Goal: Information Seeking & Learning: Learn about a topic

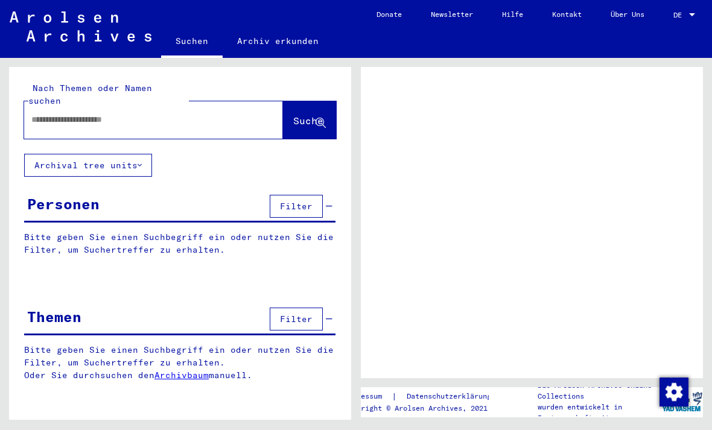
click at [133, 156] on button "Archival tree units" at bounding box center [88, 165] width 128 height 23
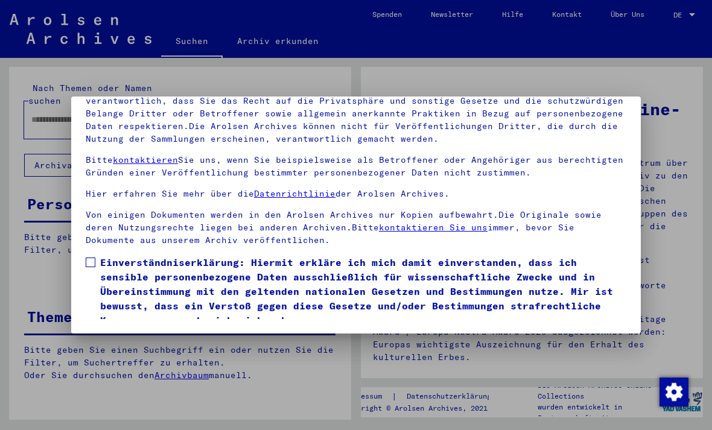
scroll to position [129, 0]
click at [100, 255] on span "Einverständniserklärung: Hiermit erkläre ich mich damit einverstanden, dass ich…" at bounding box center [363, 291] width 526 height 72
click at [123, 334] on button "Ich stimme zu" at bounding box center [131, 345] width 91 height 23
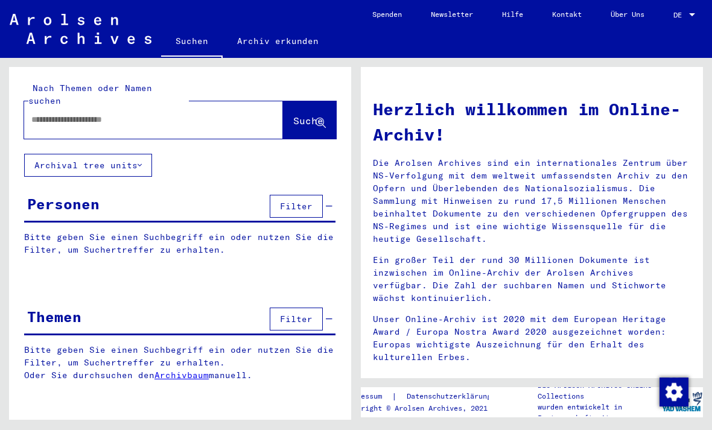
scroll to position [0, 0]
click at [226, 114] on input "text" at bounding box center [139, 120] width 216 height 13
type input "*********"
click at [301, 115] on span "Suche" at bounding box center [308, 121] width 30 height 12
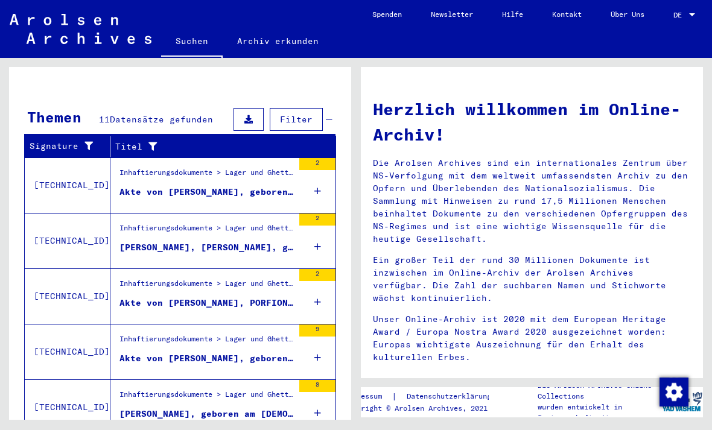
scroll to position [16, 0]
click at [319, 170] on icon at bounding box center [318, 191] width 7 height 42
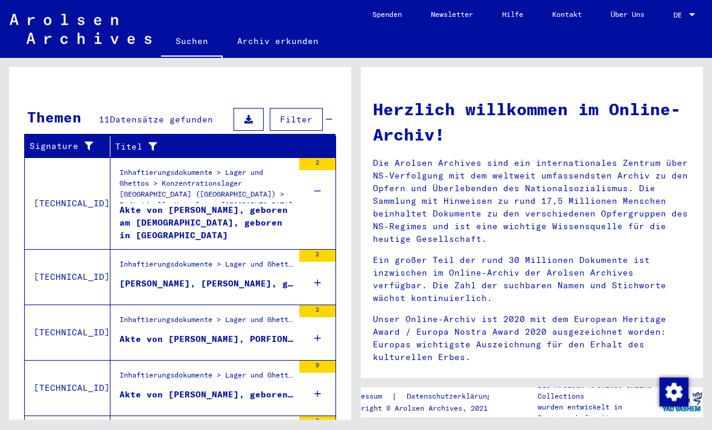
click at [323, 252] on div "2" at bounding box center [317, 277] width 36 height 54
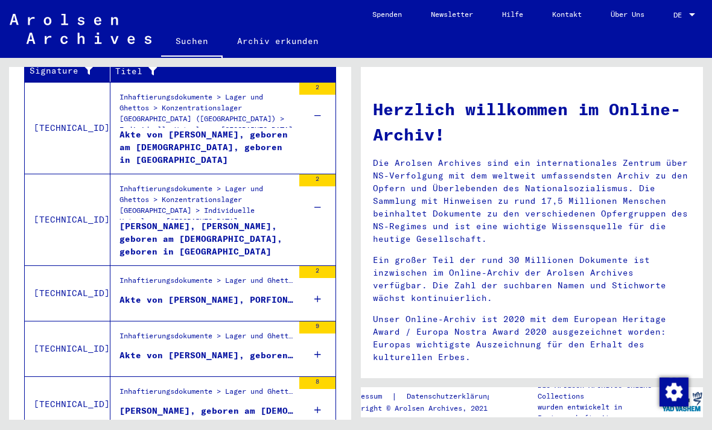
scroll to position [448, 0]
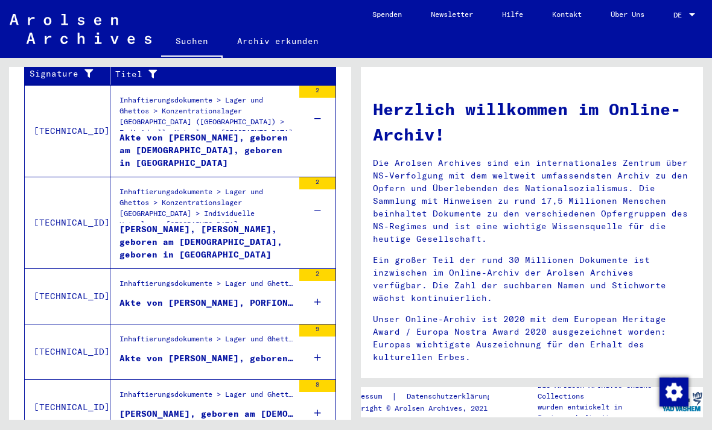
click at [310, 272] on div "2" at bounding box center [317, 296] width 36 height 54
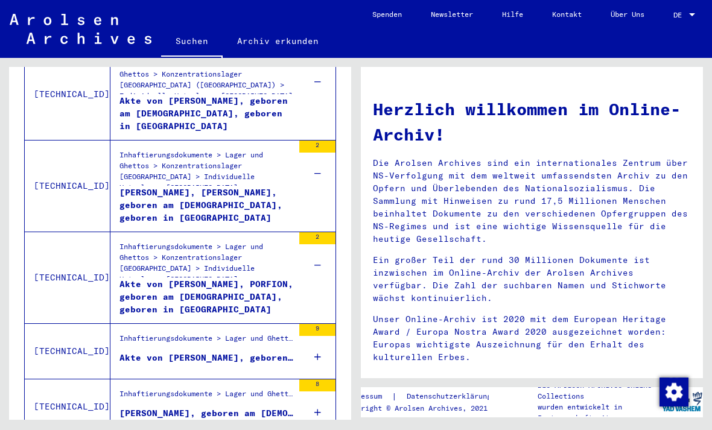
scroll to position [484, 0]
click at [308, 325] on div "9" at bounding box center [317, 352] width 36 height 54
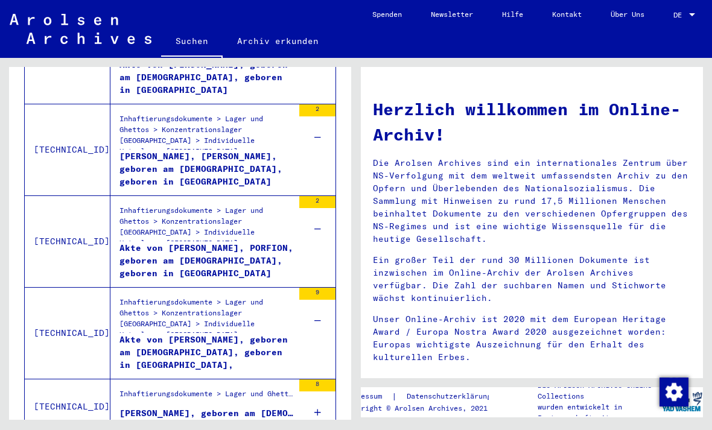
scroll to position [520, 0]
click at [311, 380] on div "8" at bounding box center [317, 407] width 36 height 54
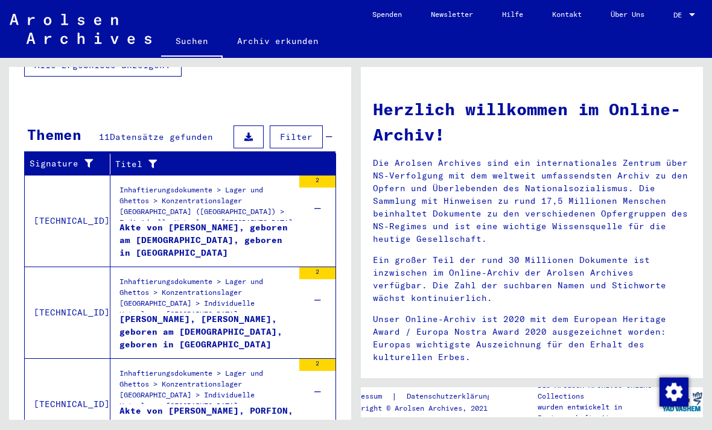
scroll to position [359, 0]
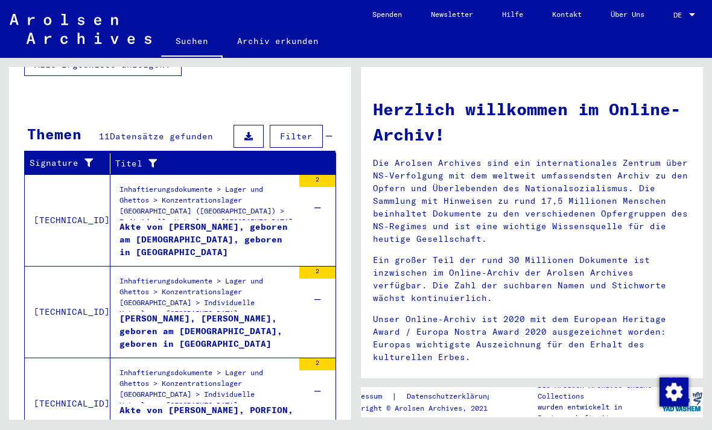
click at [153, 221] on div "Akte von [PERSON_NAME], geboren am [DEMOGRAPHIC_DATA], geboren in [GEOGRAPHIC_D…" at bounding box center [207, 239] width 174 height 36
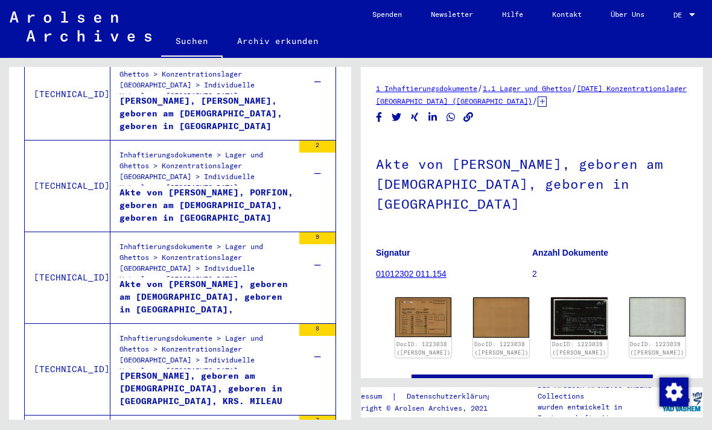
scroll to position [28, 0]
click at [428, 298] on img at bounding box center [423, 318] width 56 height 40
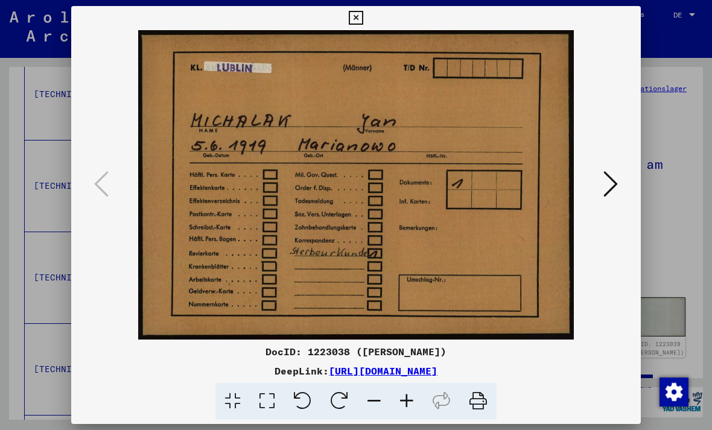
click at [363, 19] on icon at bounding box center [356, 18] width 14 height 14
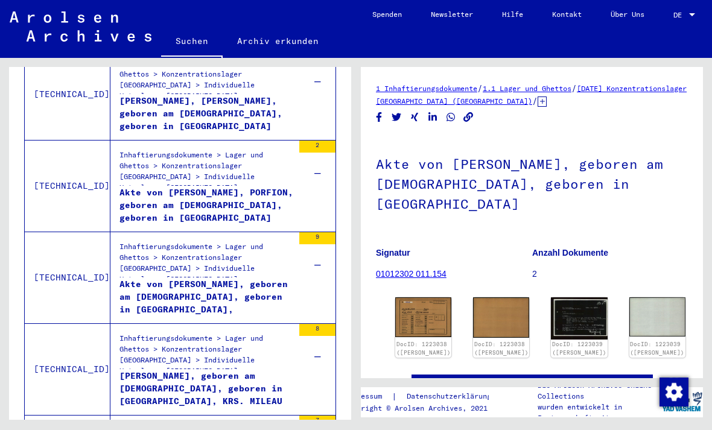
click at [481, 298] on img at bounding box center [501, 318] width 56 height 40
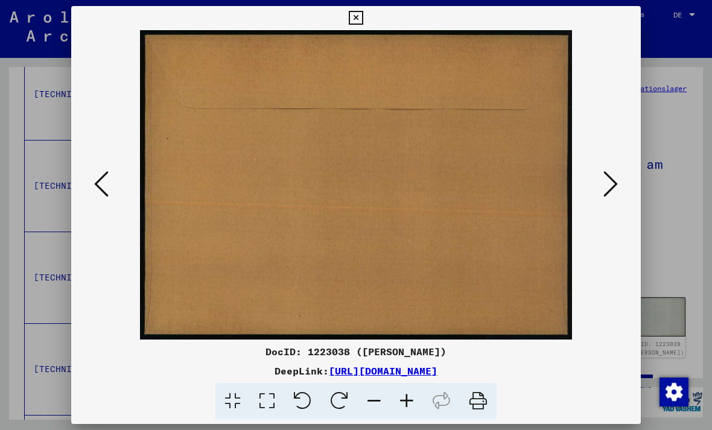
click at [366, 28] on button at bounding box center [355, 18] width 21 height 24
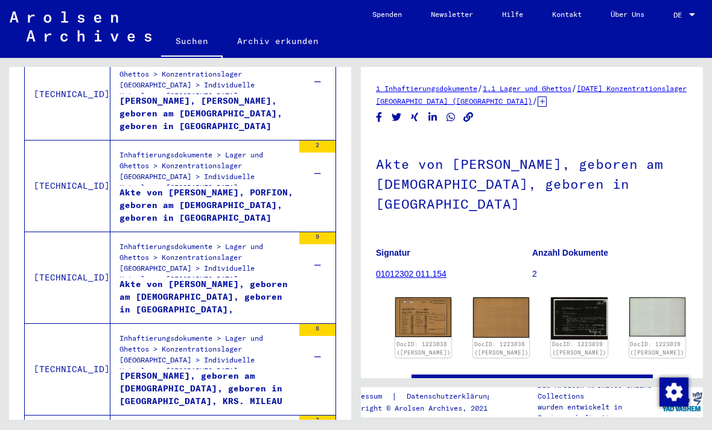
click at [569, 298] on img at bounding box center [579, 319] width 56 height 42
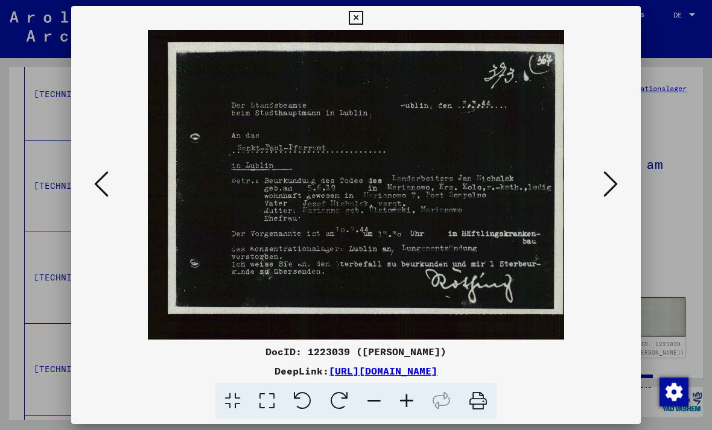
scroll to position [0, 0]
click at [363, 22] on icon at bounding box center [356, 18] width 14 height 14
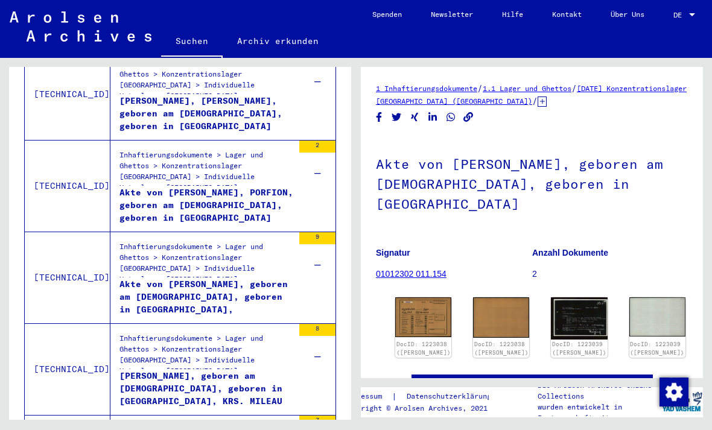
click at [630, 298] on img at bounding box center [658, 317] width 56 height 39
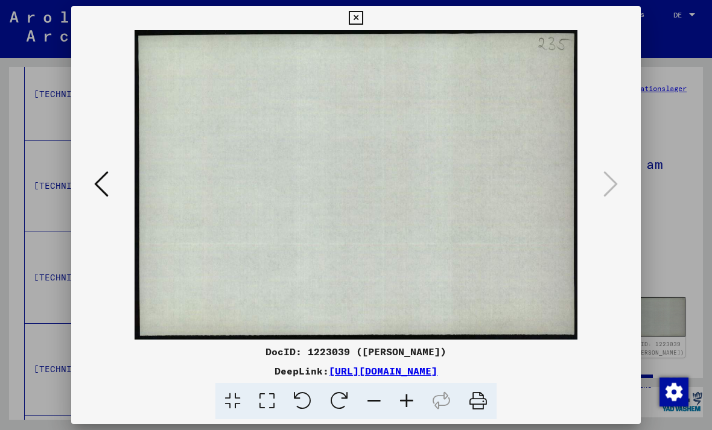
click at [363, 24] on icon at bounding box center [356, 18] width 14 height 14
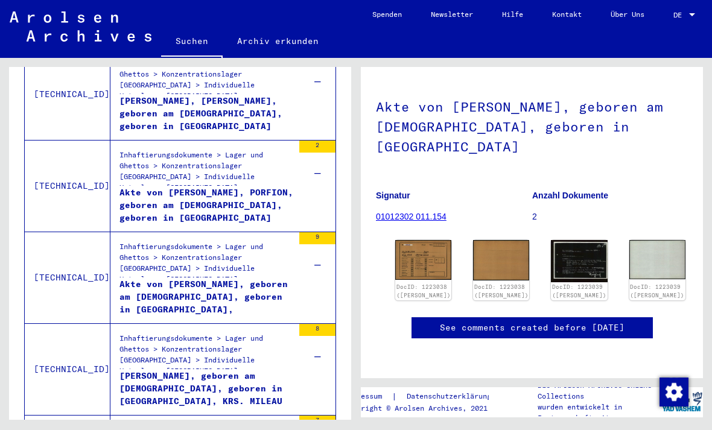
scroll to position [74, 0]
click at [141, 187] on div "Akte von [PERSON_NAME], PORFION, geboren am [DEMOGRAPHIC_DATA], geboren in [GEO…" at bounding box center [207, 205] width 174 height 36
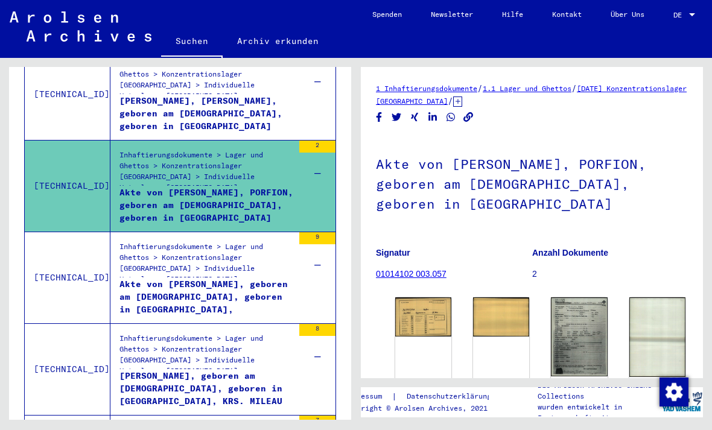
click at [408, 298] on img at bounding box center [423, 317] width 56 height 39
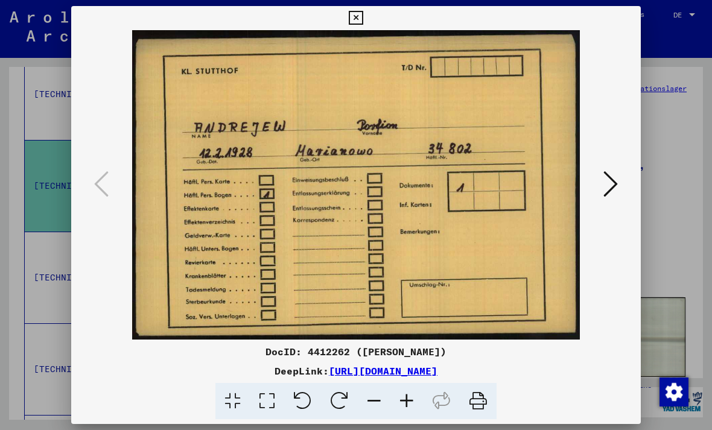
click at [363, 24] on icon at bounding box center [356, 18] width 14 height 14
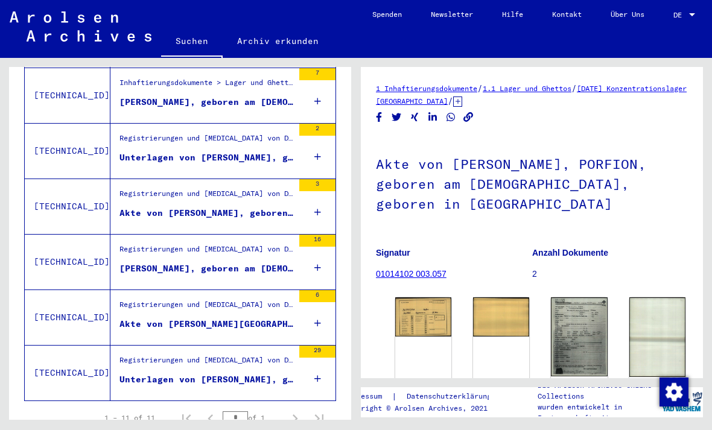
scroll to position [706, 0]
click at [132, 319] on div "Akte von [PERSON_NAME][GEOGRAPHIC_DATA], geboren am [DEMOGRAPHIC_DATA], geboren…" at bounding box center [207, 325] width 174 height 13
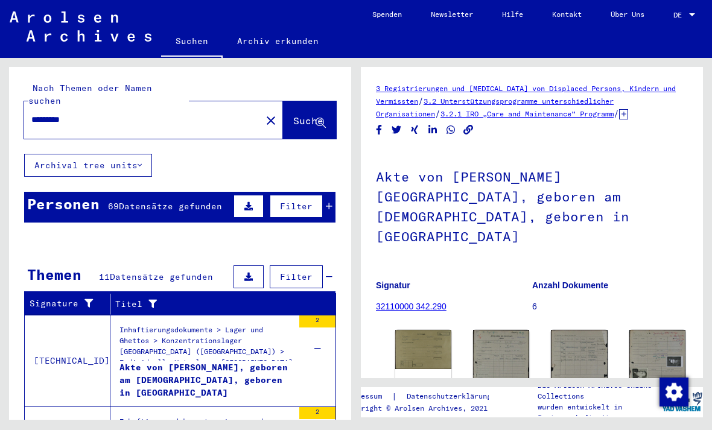
click at [264, 115] on mat-icon "close" at bounding box center [271, 121] width 14 height 14
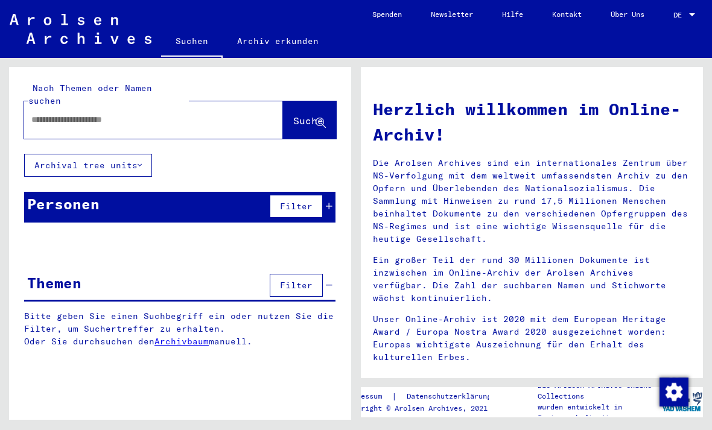
click at [78, 114] on input "text" at bounding box center [139, 120] width 216 height 13
type input "*******"
click at [295, 115] on span "Suche" at bounding box center [308, 121] width 30 height 12
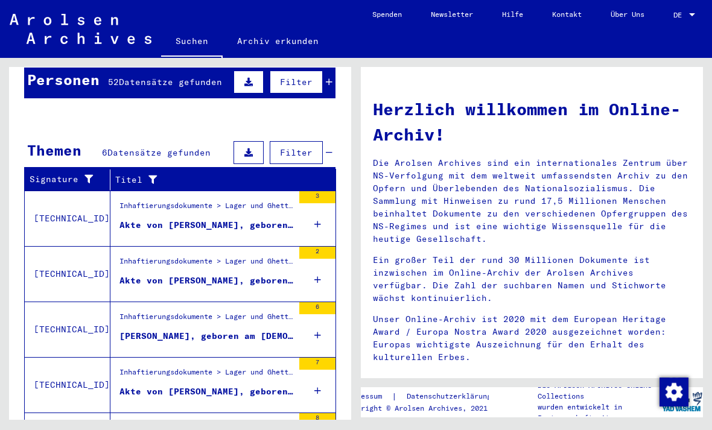
scroll to position [125, 0]
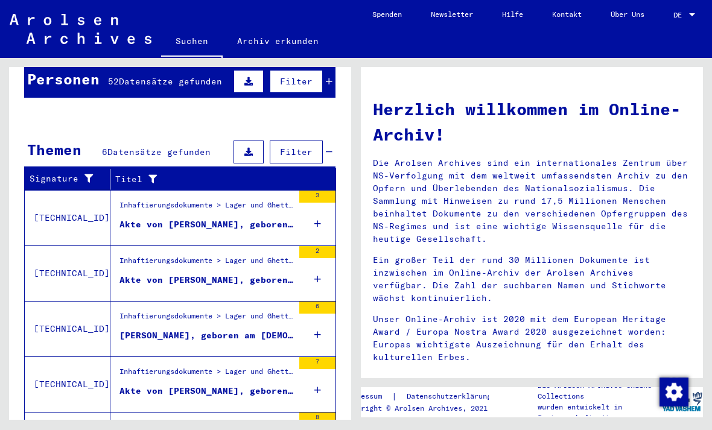
click at [144, 219] on div "Akte von [PERSON_NAME], geboren am [DEMOGRAPHIC_DATA], geboren in [GEOGRAPHIC_D…" at bounding box center [207, 225] width 174 height 13
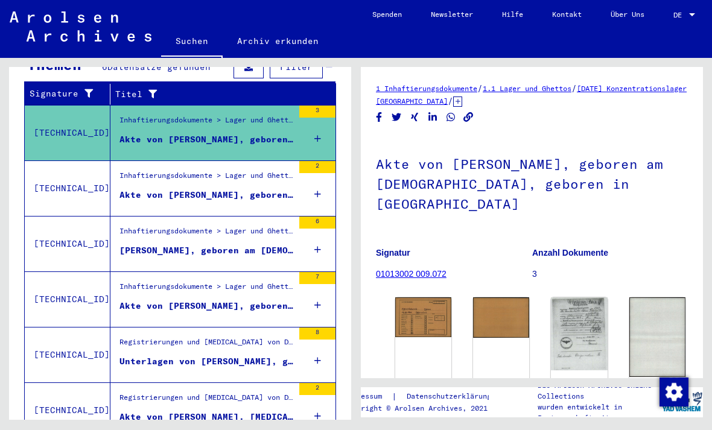
scroll to position [210, 0]
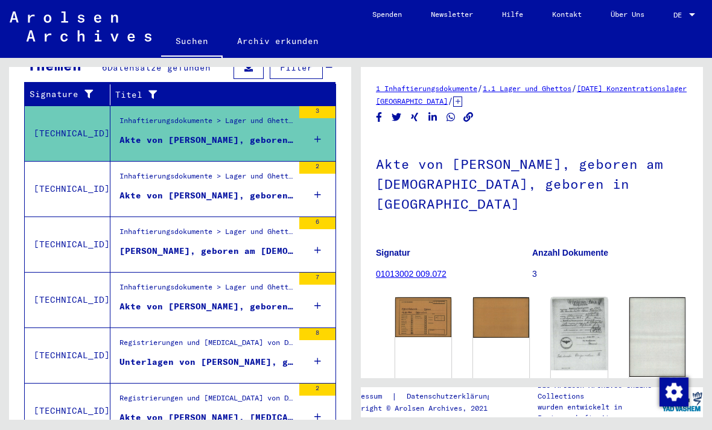
click at [419, 302] on img at bounding box center [423, 318] width 56 height 40
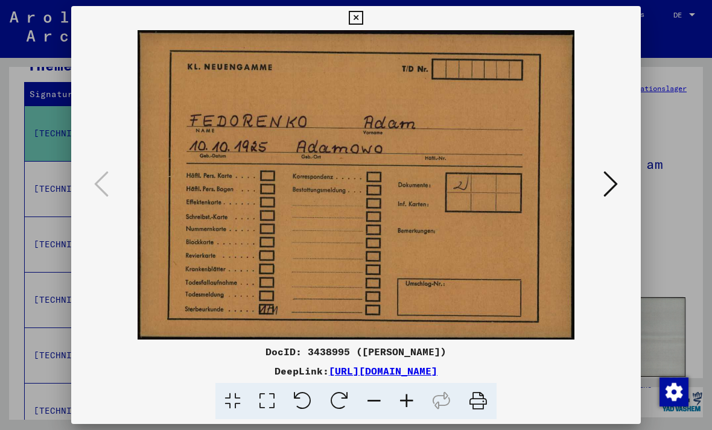
click at [613, 185] on icon at bounding box center [611, 184] width 14 height 29
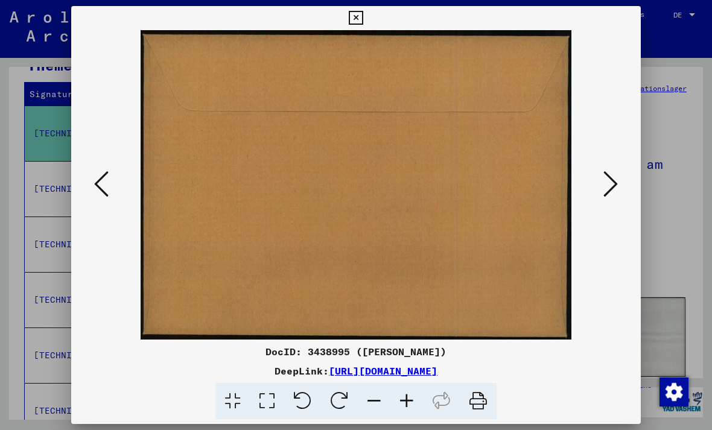
click at [618, 180] on icon at bounding box center [611, 184] width 14 height 29
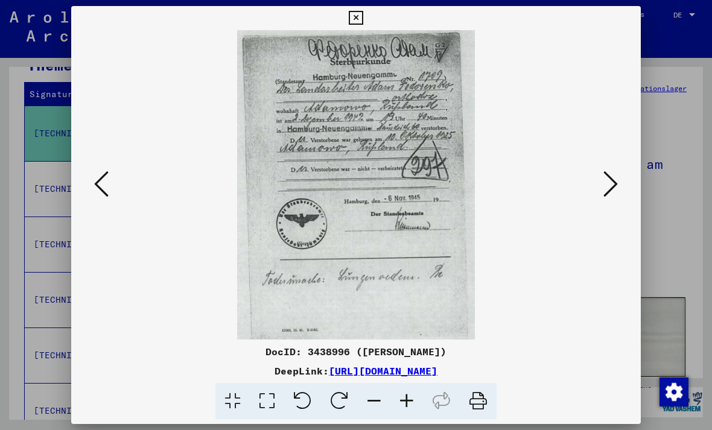
click at [607, 189] on icon at bounding box center [611, 184] width 14 height 29
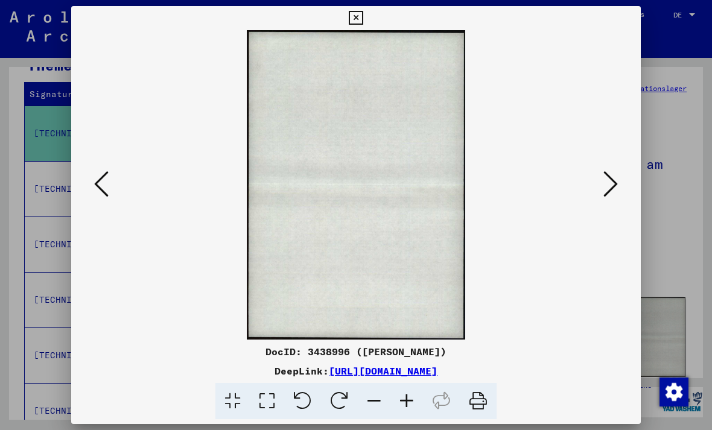
click at [602, 187] on button at bounding box center [611, 185] width 22 height 34
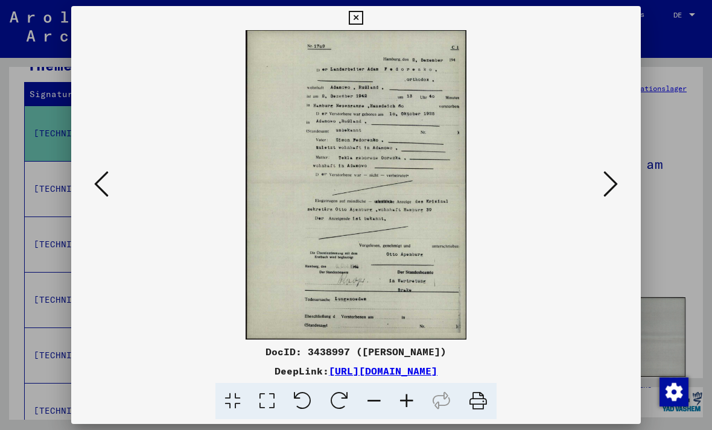
click at [363, 18] on icon at bounding box center [356, 18] width 14 height 14
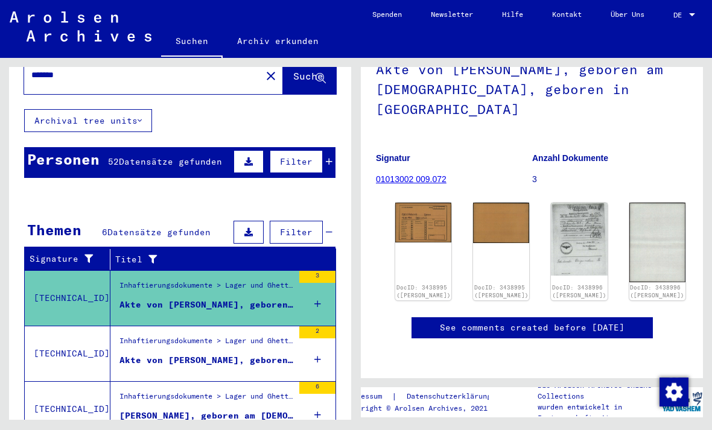
scroll to position [45, 0]
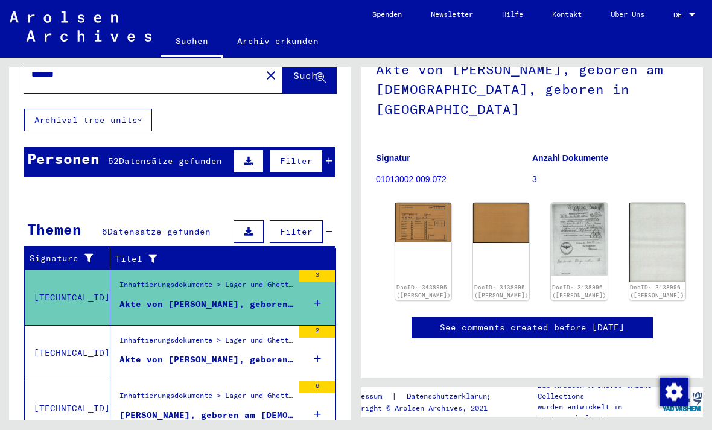
click at [132, 340] on figure "Inhaftierungsdokumente > Lager und Ghettos > Konzentrationslager [GEOGRAPHIC_DA…" at bounding box center [207, 344] width 174 height 18
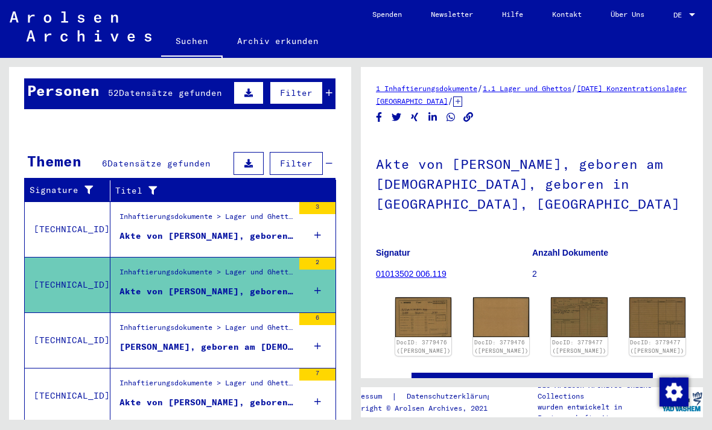
click at [134, 325] on div "Inhaftierungsdokumente > Lager und Ghettos > Konzentrationslager [GEOGRAPHIC_DA…" at bounding box center [207, 330] width 174 height 17
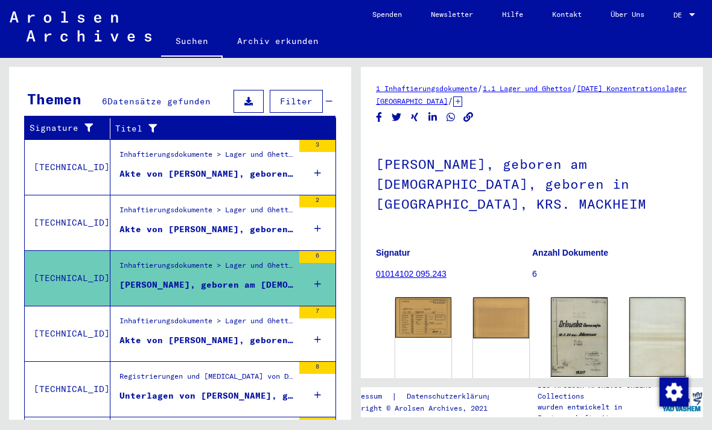
scroll to position [175, 0]
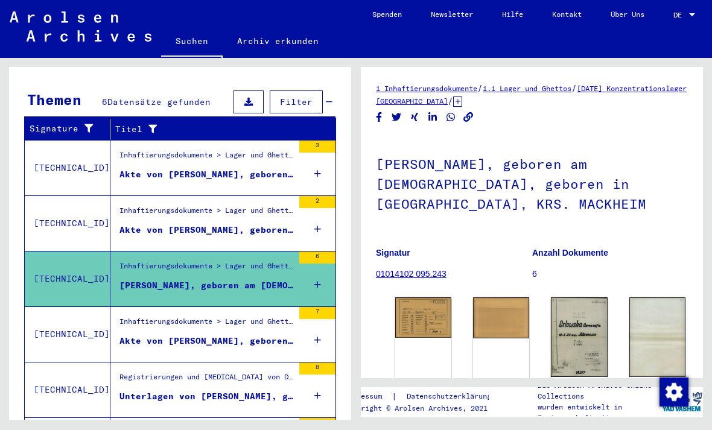
click at [130, 335] on div "Akte von [PERSON_NAME], geboren am [DEMOGRAPHIC_DATA], geboren in [GEOGRAPHIC_D…" at bounding box center [207, 341] width 174 height 13
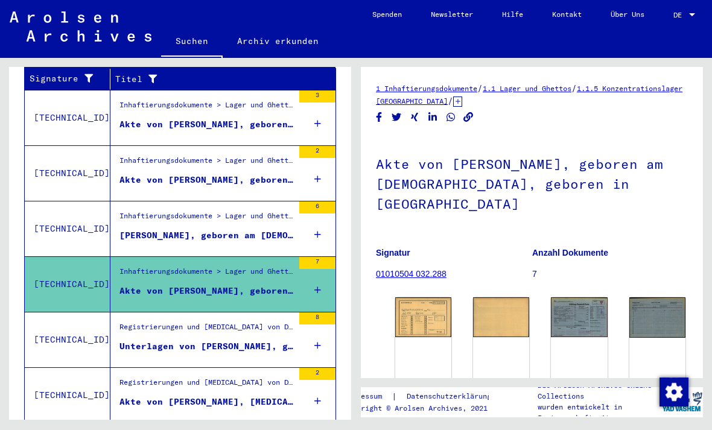
scroll to position [243, 0]
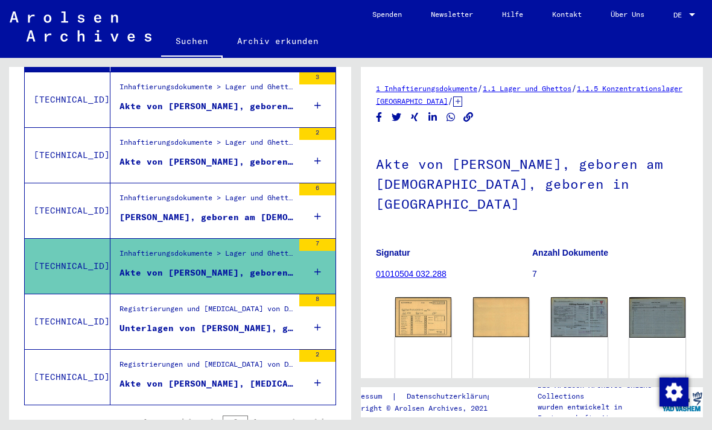
click at [125, 322] on div "Unterlagen von [PERSON_NAME], geboren am [DEMOGRAPHIC_DATA], geboren in [GEOGRA…" at bounding box center [207, 328] width 174 height 13
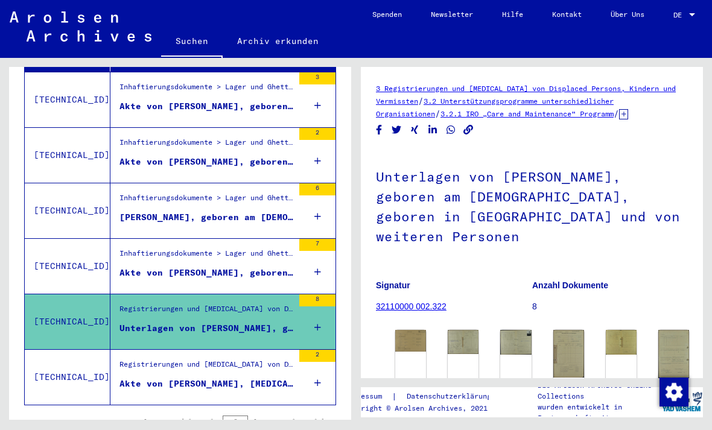
click at [137, 378] on div "Akte von [PERSON_NAME], [MEDICAL_DATA], geboren am [DEMOGRAPHIC_DATA], geboren …" at bounding box center [207, 384] width 174 height 13
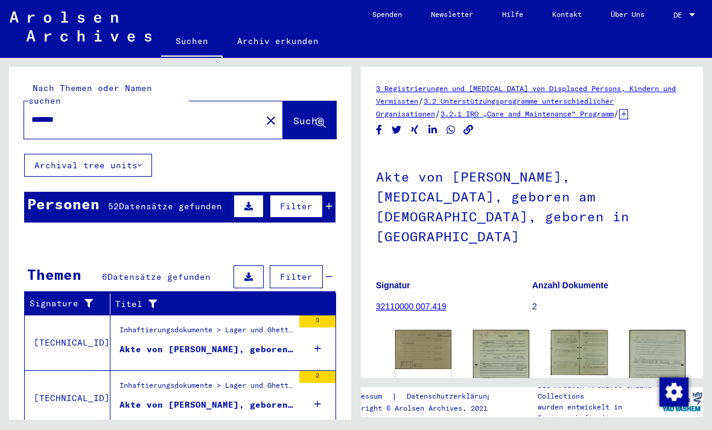
click at [259, 115] on button "close" at bounding box center [271, 120] width 24 height 24
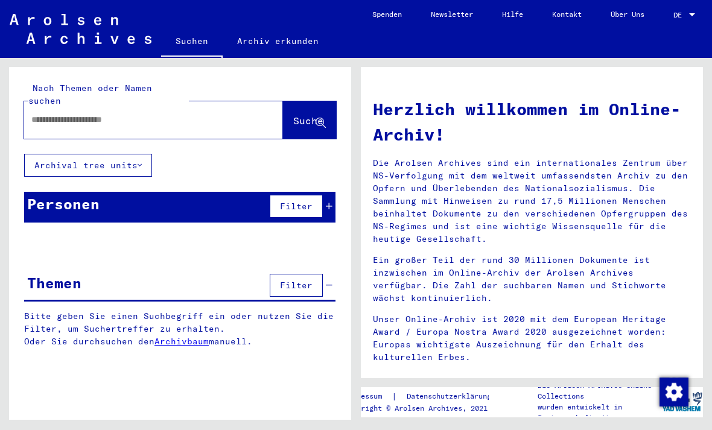
click at [85, 114] on input "text" at bounding box center [139, 120] width 216 height 13
type input "**********"
click at [299, 115] on span "Suche" at bounding box center [308, 121] width 30 height 12
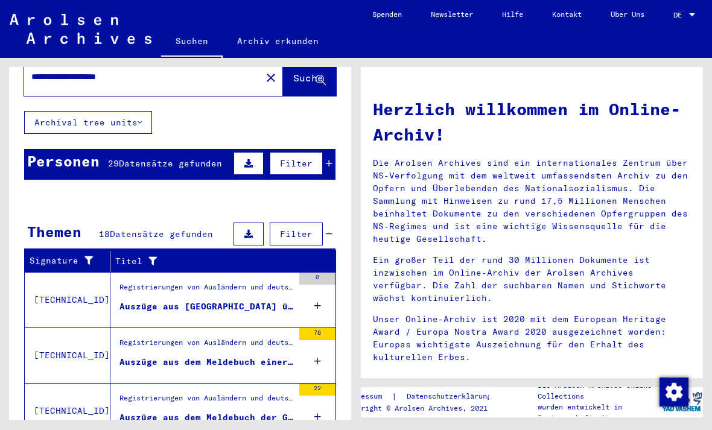
scroll to position [45, 0]
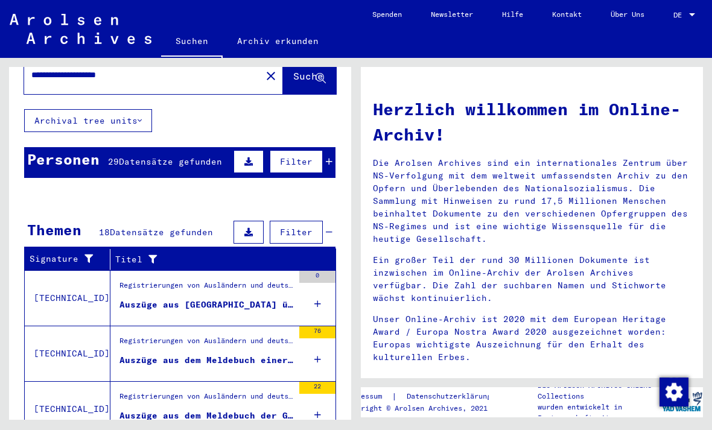
click at [141, 299] on div "Auszüge aus [GEOGRAPHIC_DATA] über Ausländer, die bei [PERSON_NAME] in [GEOGRAP…" at bounding box center [207, 305] width 174 height 13
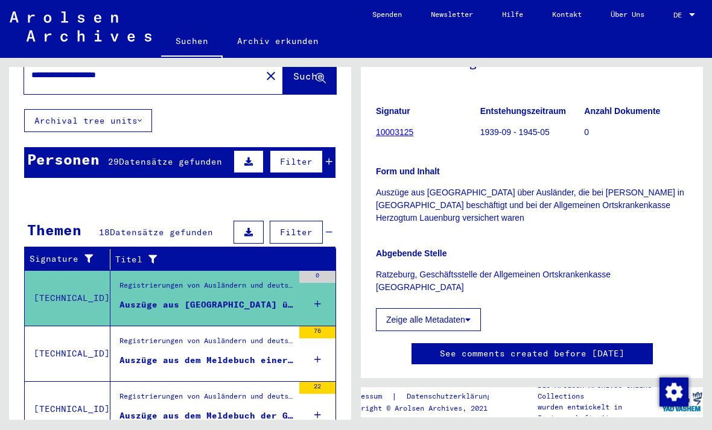
scroll to position [203, 0]
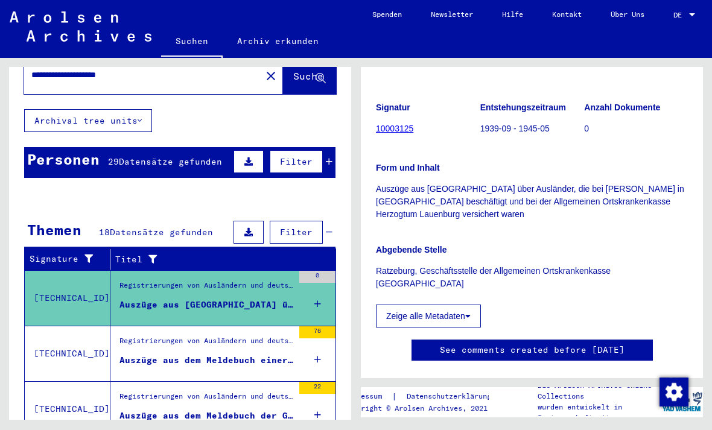
click at [142, 354] on div "Auszüge aus dem Meldebuch einer unbekannten Gemeinde im [GEOGRAPHIC_DATA]" at bounding box center [207, 360] width 174 height 13
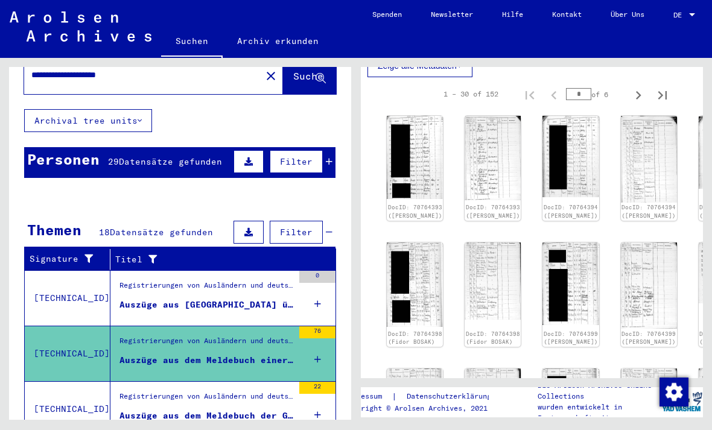
scroll to position [408, 8]
click at [402, 136] on img at bounding box center [415, 158] width 56 height 83
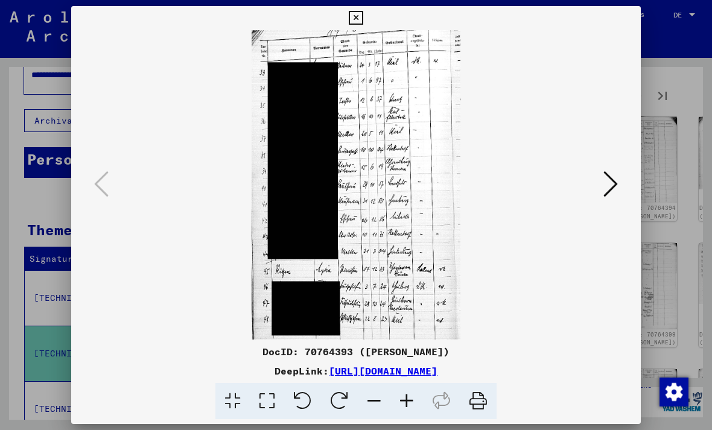
click at [606, 202] on button at bounding box center [611, 185] width 22 height 34
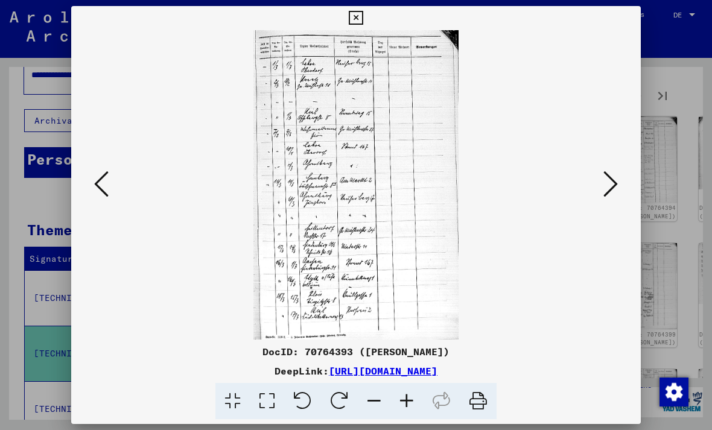
click at [363, 19] on icon at bounding box center [356, 18] width 14 height 14
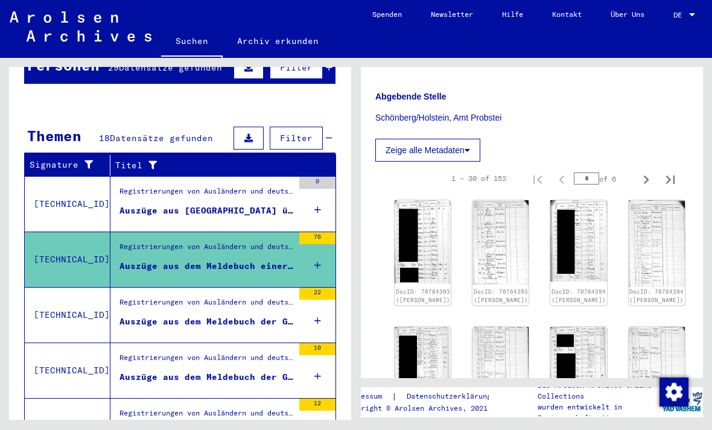
scroll to position [144, 0]
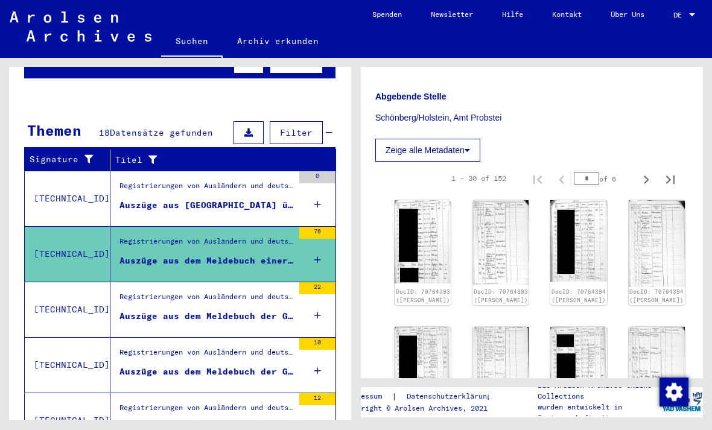
click at [243, 292] on div "Registrierungen von Ausländern und deutschen Verfolgten durch öffentliche Einri…" at bounding box center [207, 300] width 174 height 17
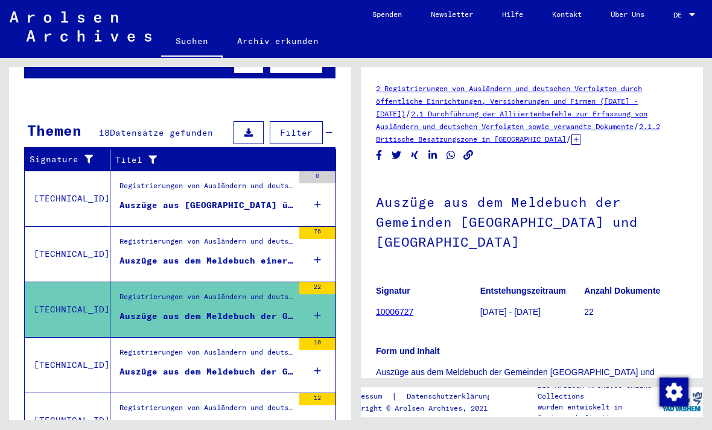
click at [229, 366] on div "Auszüge aus dem Meldebuch der Gemeinde [GEOGRAPHIC_DATA]" at bounding box center [207, 372] width 174 height 13
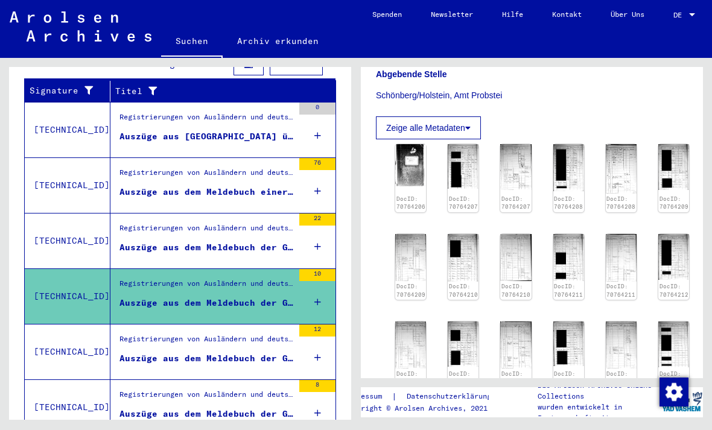
scroll to position [315, 0]
click at [405, 164] on img at bounding box center [410, 165] width 31 height 42
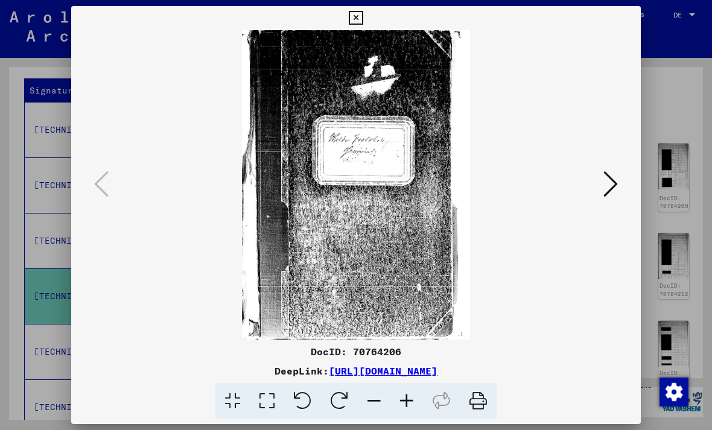
click at [620, 181] on button at bounding box center [611, 185] width 22 height 34
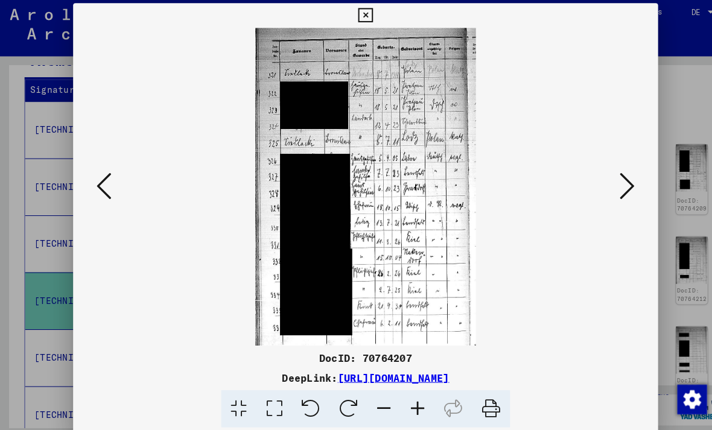
click at [615, 189] on icon at bounding box center [611, 184] width 14 height 29
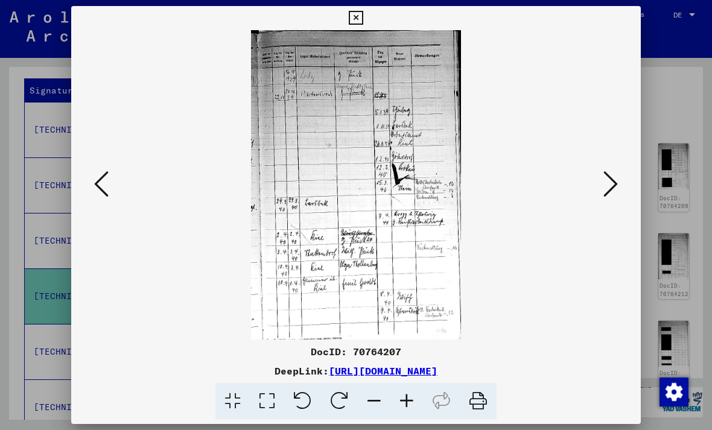
click at [363, 13] on icon at bounding box center [356, 18] width 14 height 14
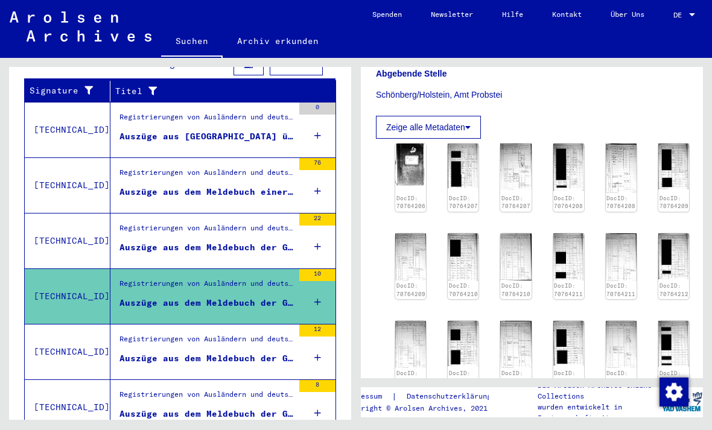
click at [269, 325] on div "Registrierungen von Ausländern und deutschen Verfolgten durch öffentliche Einri…" at bounding box center [201, 352] width 183 height 55
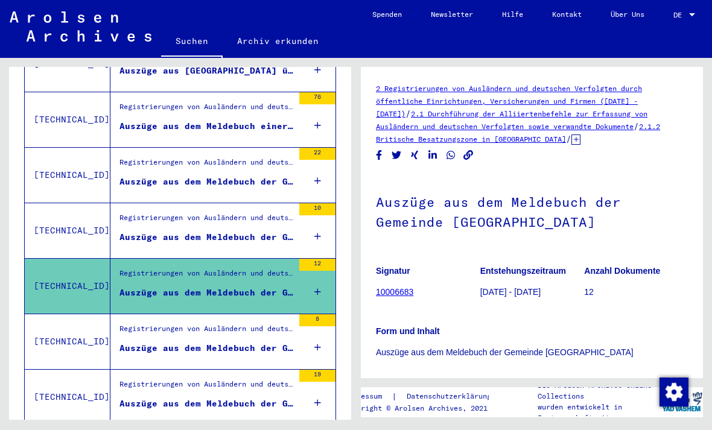
click at [277, 325] on div "Registrierungen von Ausländern und deutschen Verfolgten durch öffentliche Einri…" at bounding box center [207, 332] width 174 height 17
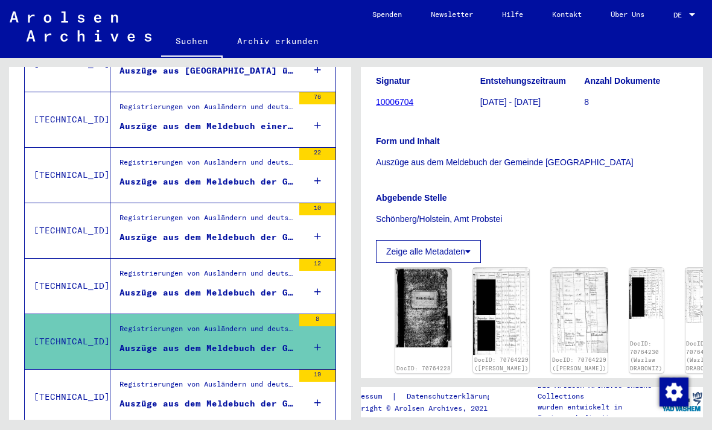
scroll to position [190, 0]
click at [467, 245] on button "Zeige alle Metadaten" at bounding box center [428, 251] width 105 height 23
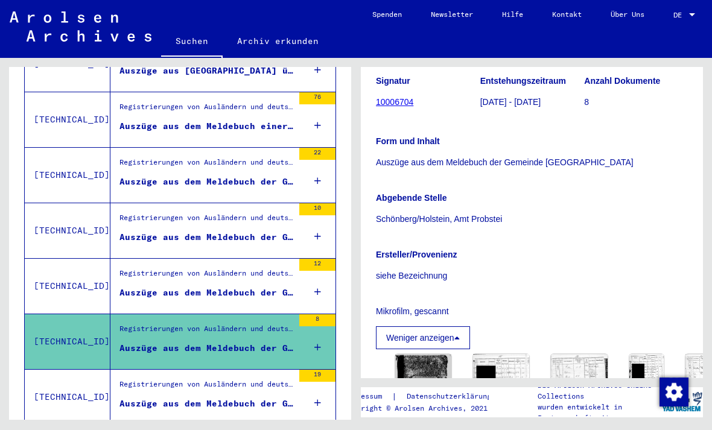
click at [460, 338] on icon at bounding box center [457, 338] width 5 height 8
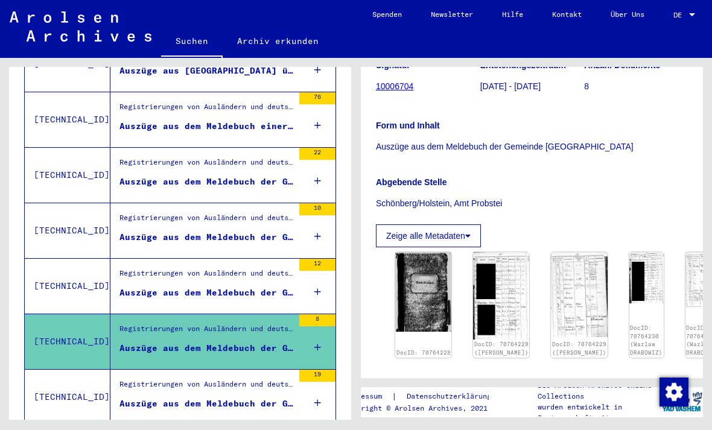
click at [560, 252] on img at bounding box center [579, 294] width 56 height 85
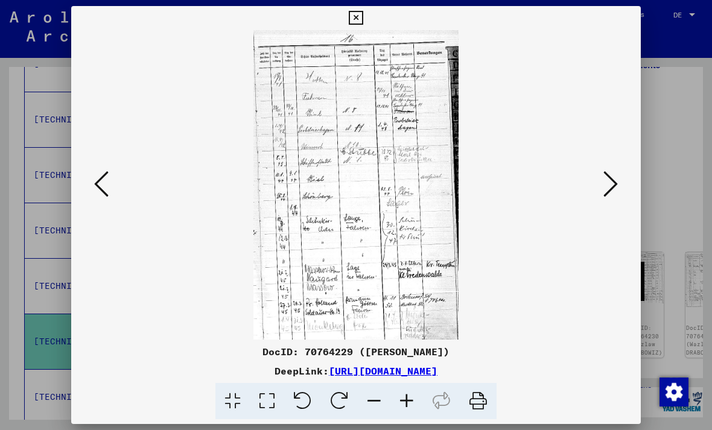
click at [438, 369] on link "[URL][DOMAIN_NAME]" at bounding box center [383, 371] width 109 height 12
click at [363, 18] on icon at bounding box center [356, 18] width 14 height 14
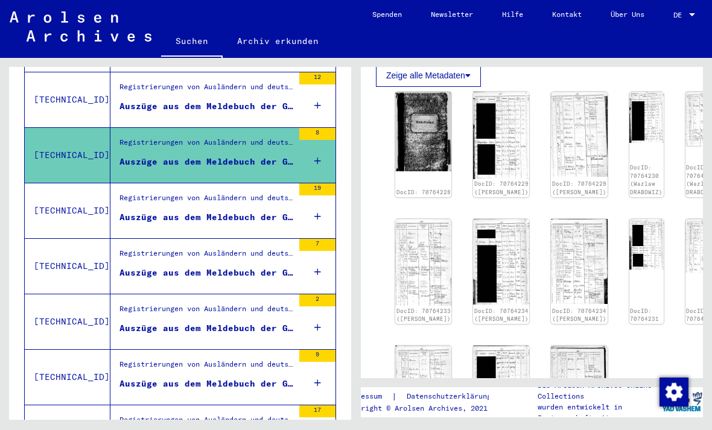
scroll to position [469, 0]
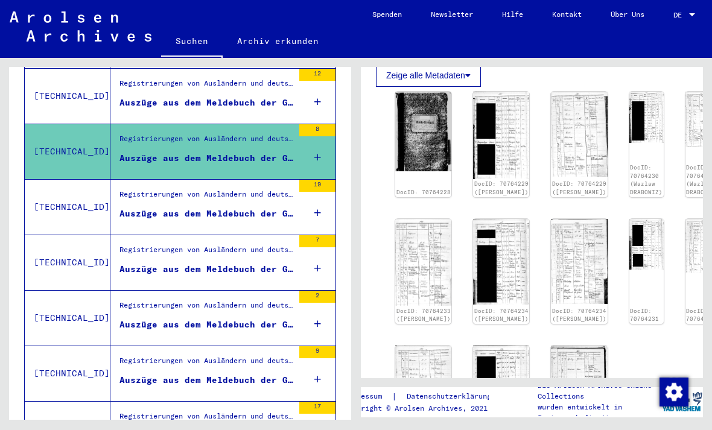
click at [281, 300] on div "Registrierungen von Ausländern und deutschen Verfolgten durch öffentliche Einri…" at bounding box center [207, 308] width 174 height 17
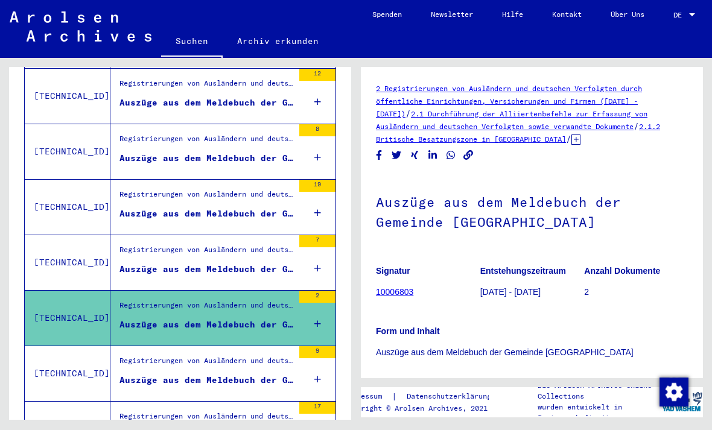
click at [261, 356] on div "Registrierungen von Ausländern und deutschen Verfolgten durch öffentliche Einri…" at bounding box center [207, 364] width 174 height 17
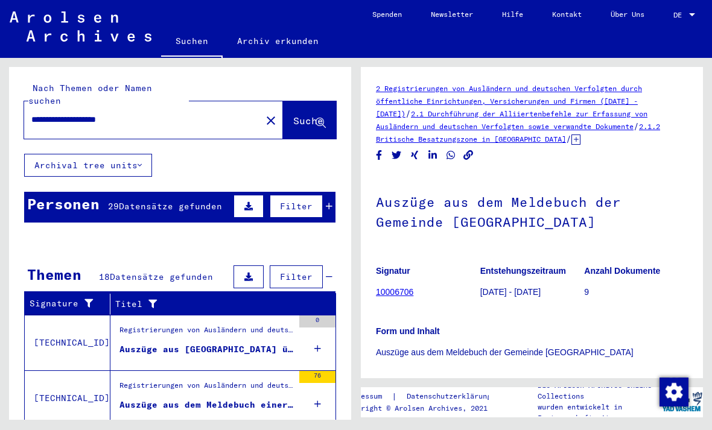
click at [264, 114] on mat-icon "close" at bounding box center [271, 121] width 14 height 14
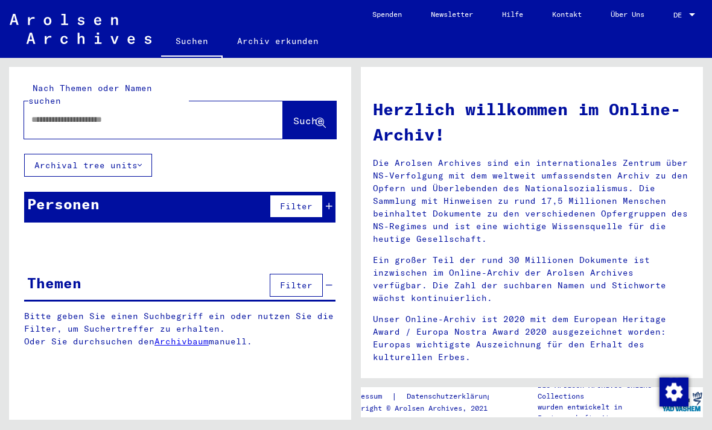
click at [244, 101] on div at bounding box center [153, 119] width 259 height 37
click at [229, 114] on input "text" at bounding box center [139, 120] width 216 height 13
type input "*******"
click at [309, 115] on span "Suche" at bounding box center [308, 121] width 30 height 12
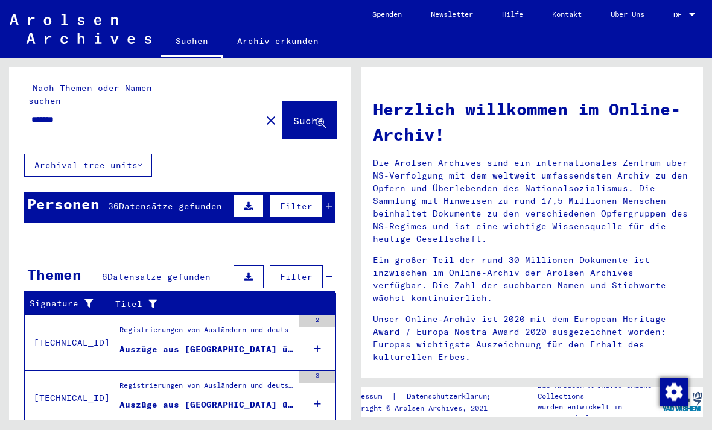
click at [253, 344] on div "Auszüge aus [GEOGRAPHIC_DATA] über Ausländer, die bei [PERSON_NAME] in Bark bes…" at bounding box center [207, 350] width 174 height 13
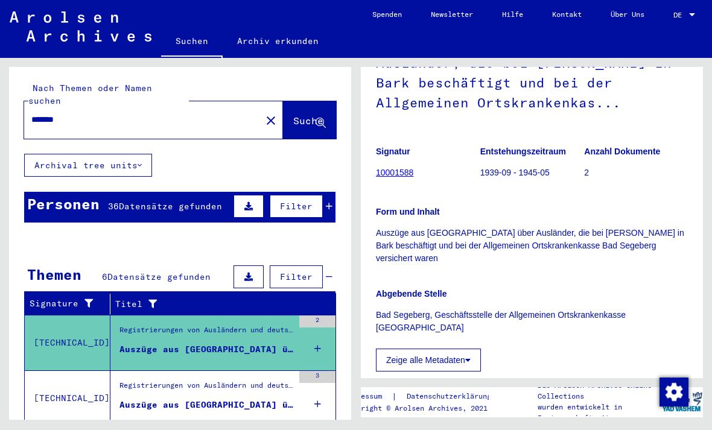
scroll to position [165, 0]
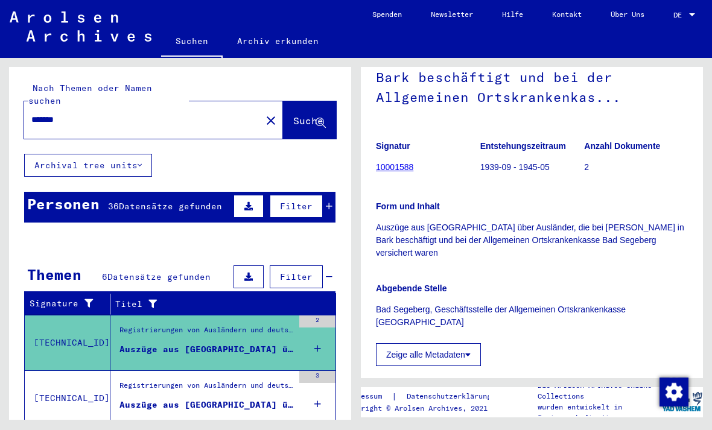
click at [242, 348] on mat-cell "[DATE]" at bounding box center [247, 363] width 50 height 30
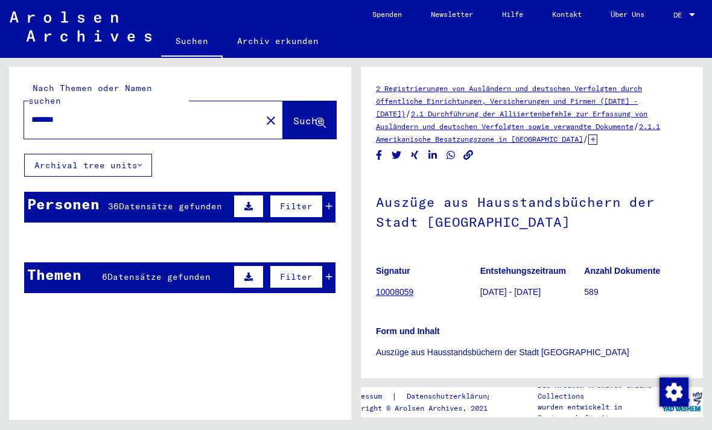
click at [202, 201] on span "Datensätze gefunden" at bounding box center [170, 206] width 103 height 11
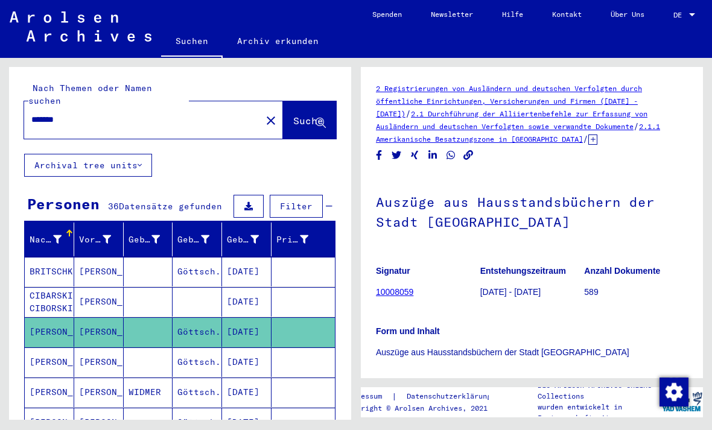
scroll to position [14, 0]
click at [252, 235] on icon at bounding box center [255, 239] width 8 height 8
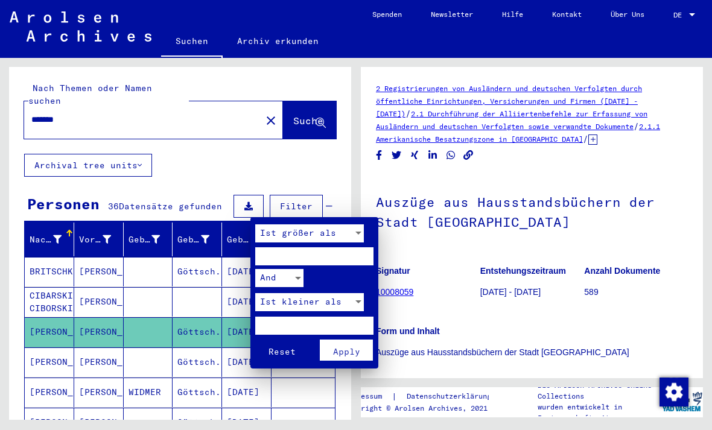
click at [310, 132] on div at bounding box center [356, 215] width 712 height 430
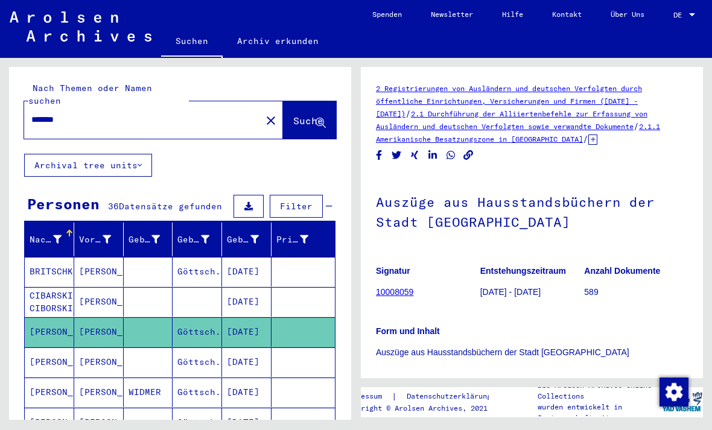
click at [231, 234] on div "Geburtsdatum" at bounding box center [243, 240] width 32 height 13
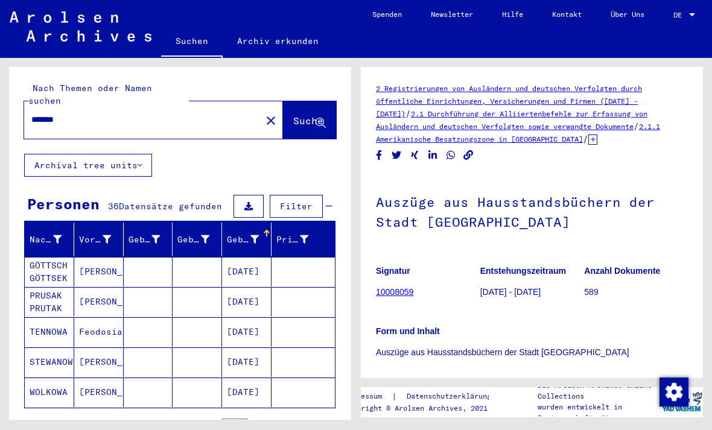
click at [231, 234] on div "Geburtsdatum" at bounding box center [243, 240] width 32 height 13
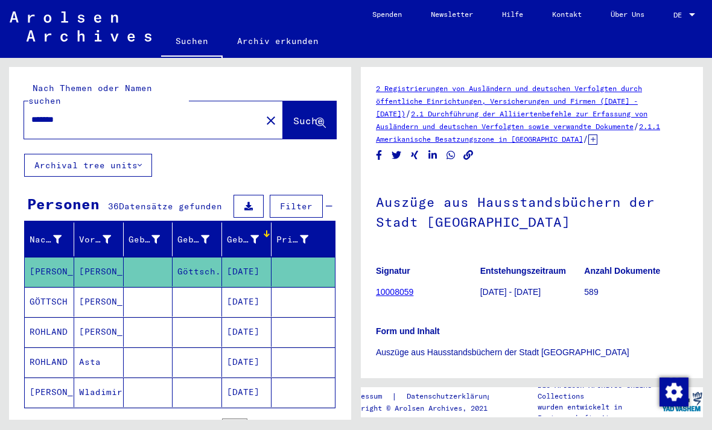
click at [231, 234] on div "Geburtsdatum" at bounding box center [243, 240] width 32 height 13
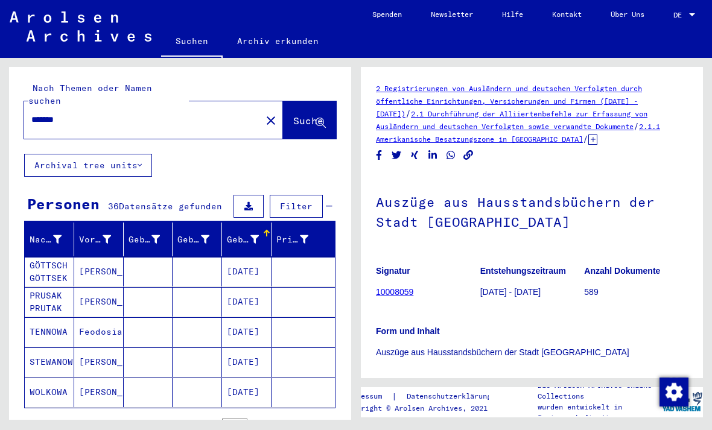
click at [240, 234] on div "Geburtsdatum" at bounding box center [243, 240] width 32 height 13
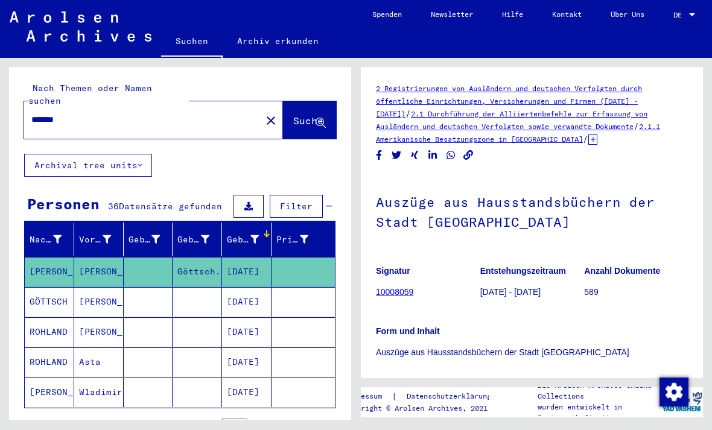
click at [264, 230] on div at bounding box center [266, 233] width 7 height 7
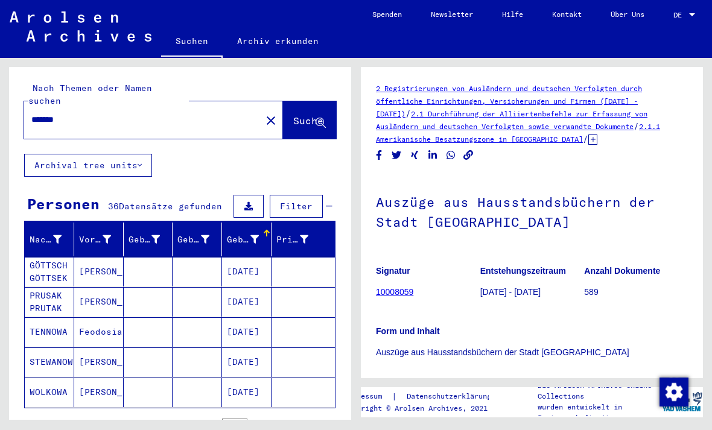
click at [240, 230] on div "Geburtsdatum" at bounding box center [250, 239] width 47 height 19
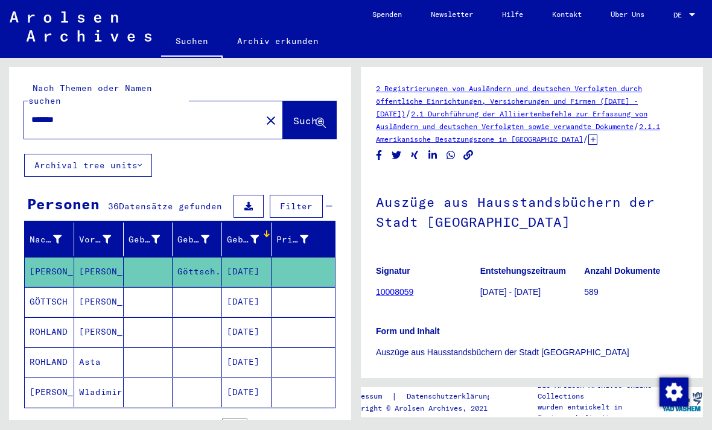
click at [141, 287] on mat-cell at bounding box center [149, 302] width 50 height 30
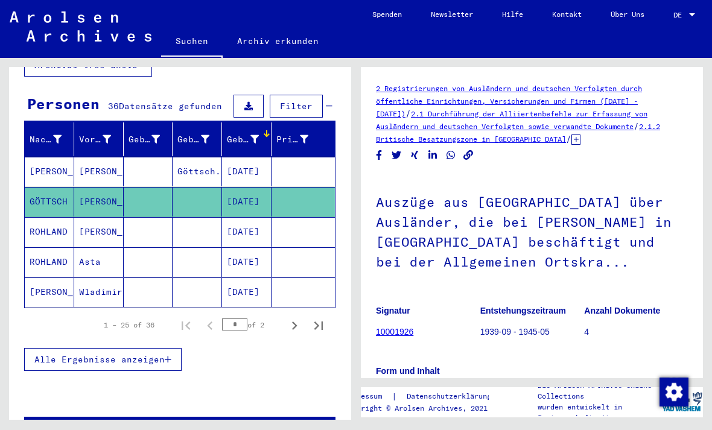
scroll to position [91, 0]
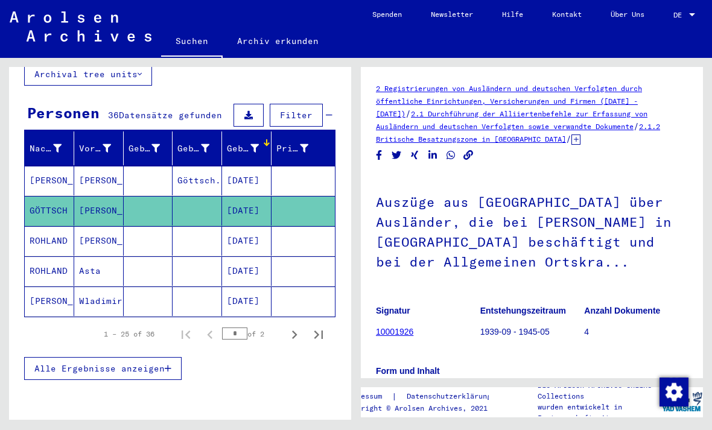
click at [292, 327] on icon "Next page" at bounding box center [294, 335] width 17 height 17
type input "*"
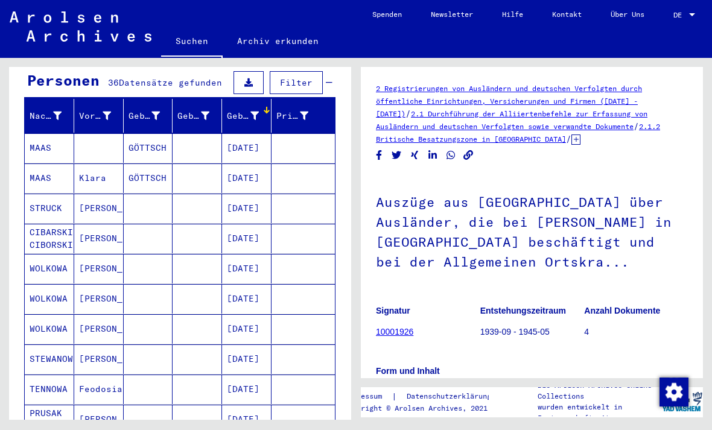
scroll to position [118, 0]
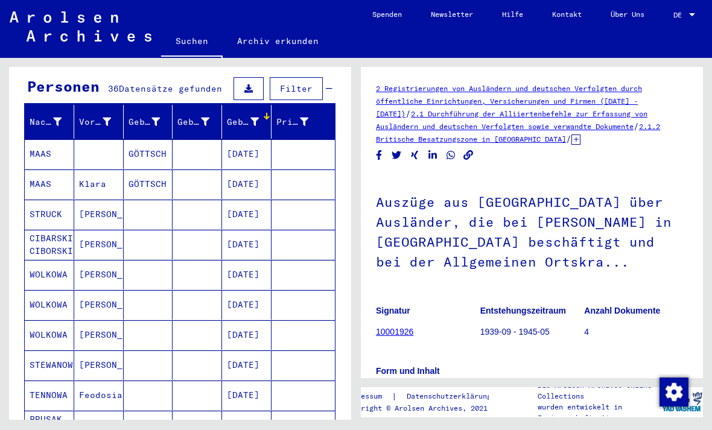
click at [155, 170] on mat-cell "GÖTTSCH" at bounding box center [149, 185] width 50 height 30
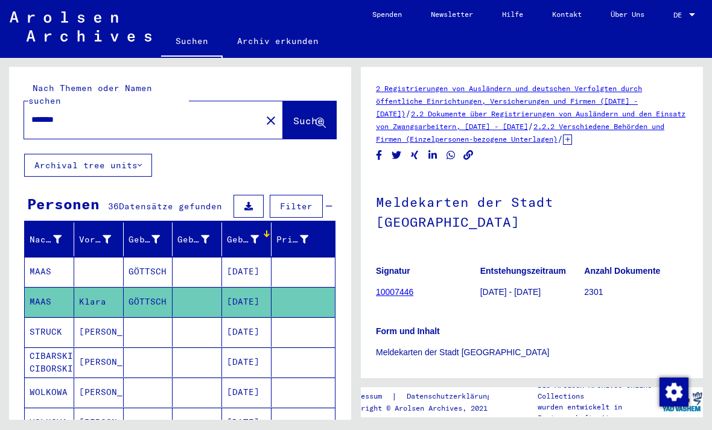
click at [264, 114] on mat-icon "close" at bounding box center [271, 121] width 14 height 14
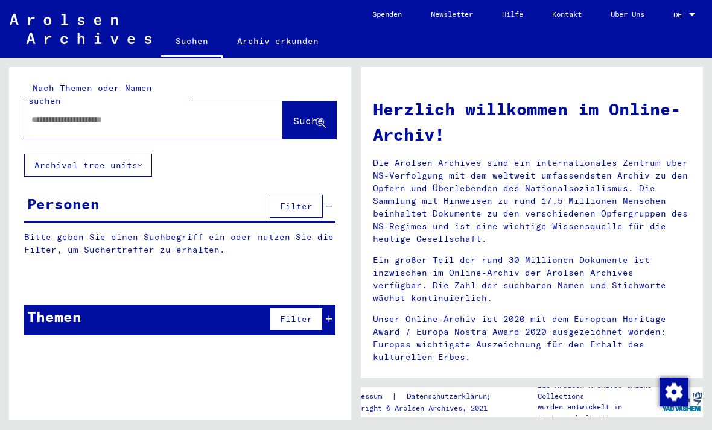
click at [206, 114] on input "text" at bounding box center [139, 120] width 216 height 13
type input "**********"
click at [315, 101] on button "Suche" at bounding box center [309, 119] width 53 height 37
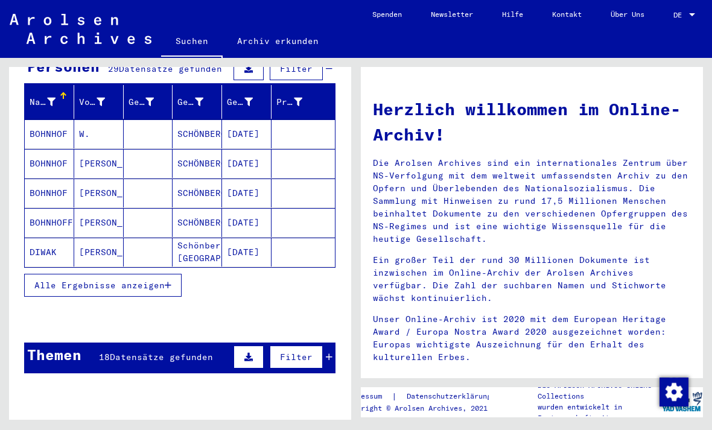
scroll to position [145, 0]
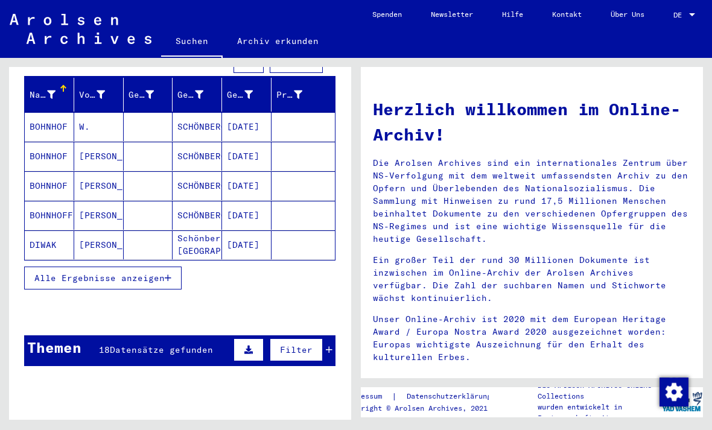
click at [179, 345] on span "Datensätze gefunden" at bounding box center [161, 350] width 103 height 11
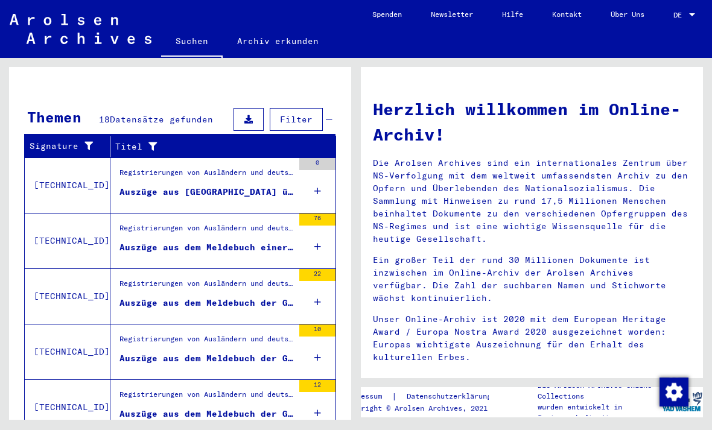
scroll to position [28, 0]
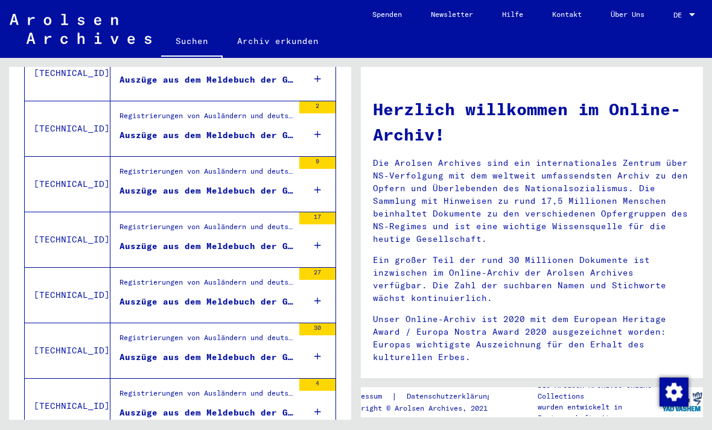
scroll to position [663, 0]
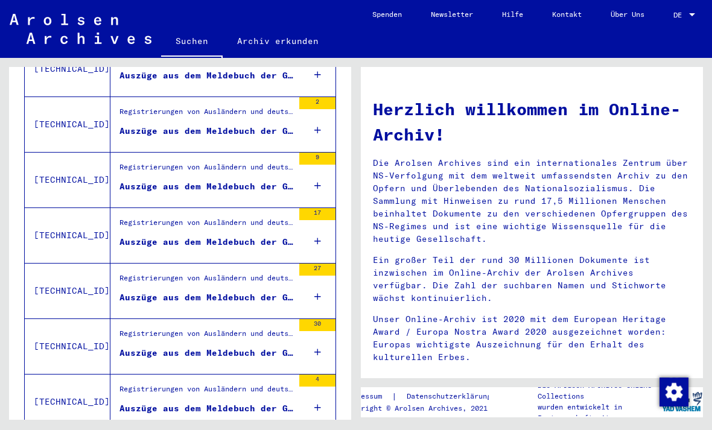
click at [200, 292] on figure "Auszüge aus dem Meldebuch der Gemeinde [GEOGRAPHIC_DATA]" at bounding box center [207, 301] width 174 height 18
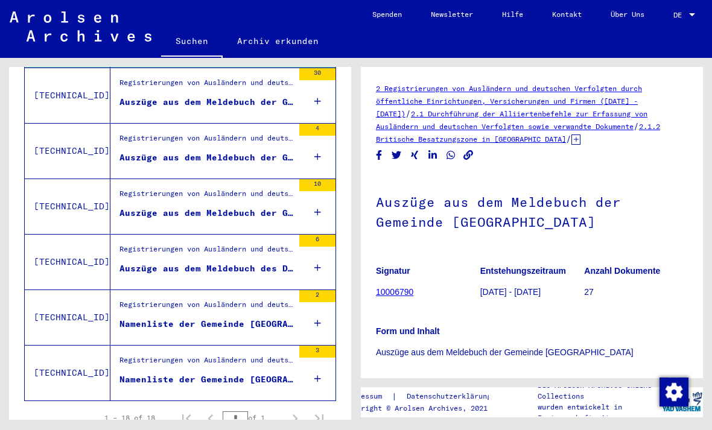
scroll to position [913, 0]
click at [241, 319] on div "Namenliste der Gemeinde [GEOGRAPHIC_DATA]" at bounding box center [207, 325] width 174 height 13
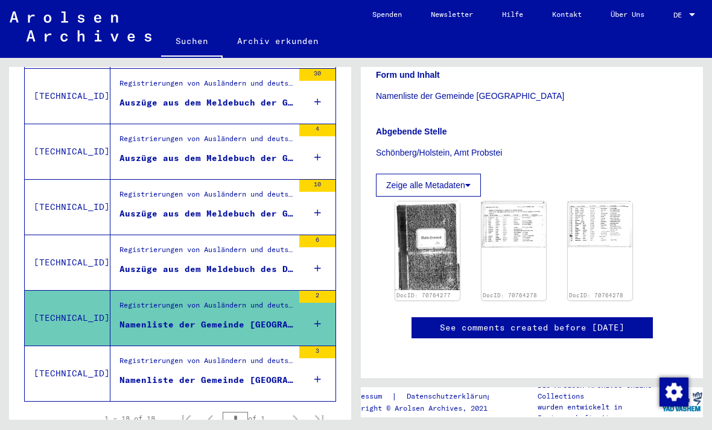
scroll to position [328, 0]
click at [417, 202] on img at bounding box center [427, 246] width 65 height 89
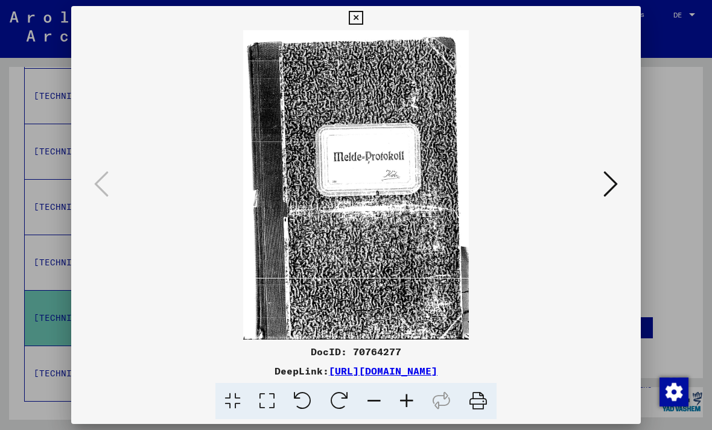
click at [600, 206] on img at bounding box center [356, 185] width 488 height 310
click at [612, 190] on icon at bounding box center [611, 184] width 14 height 29
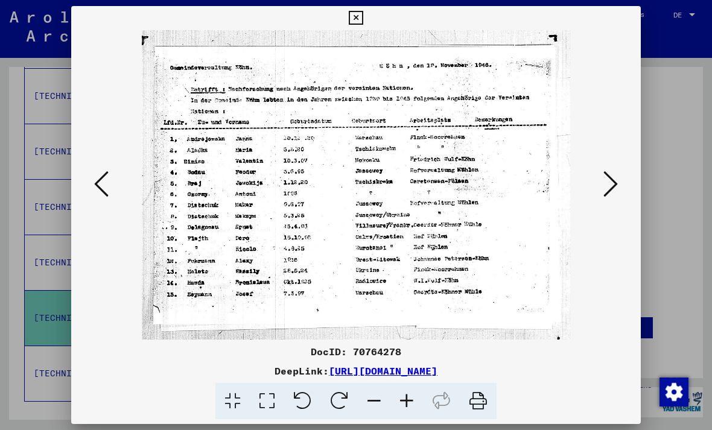
click at [607, 196] on icon at bounding box center [611, 184] width 14 height 29
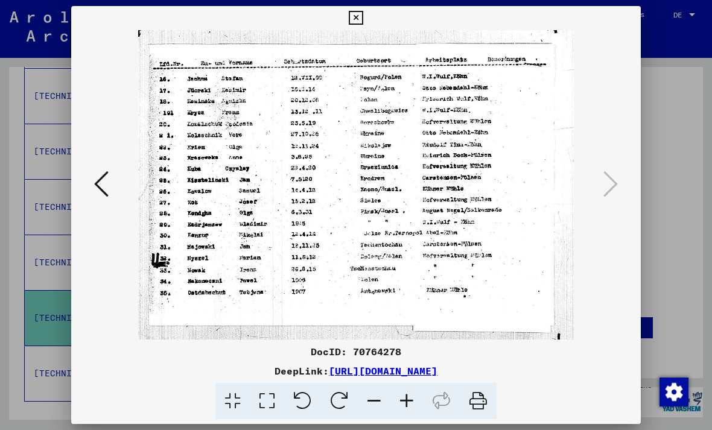
click at [622, 187] on div at bounding box center [356, 185] width 570 height 310
click at [622, 190] on div at bounding box center [356, 185] width 570 height 310
click at [363, 19] on icon at bounding box center [356, 18] width 14 height 14
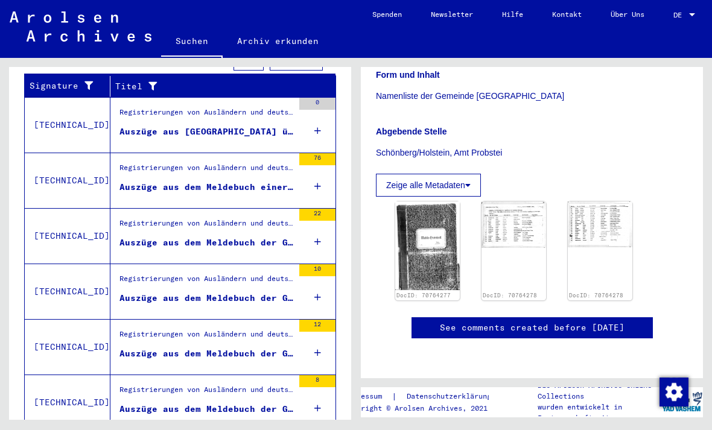
scroll to position [217, 0]
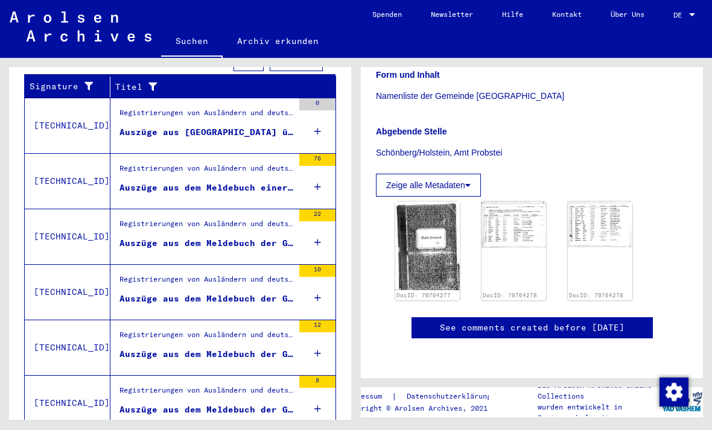
click at [203, 330] on div "Registrierungen von Ausländern und deutschen Verfolgten durch öffentliche Einri…" at bounding box center [207, 338] width 174 height 17
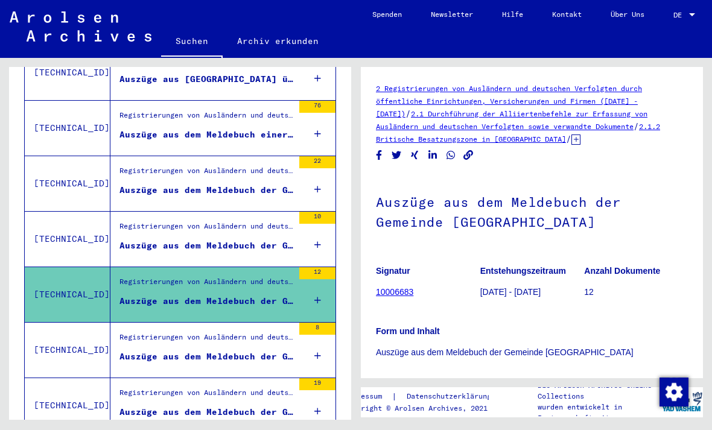
scroll to position [271, 0]
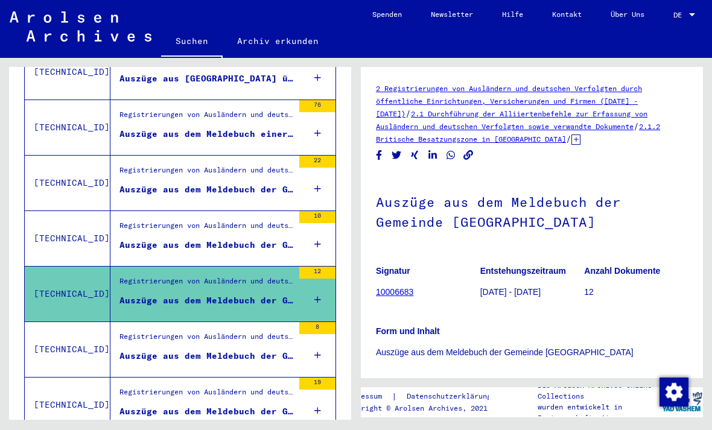
click at [194, 350] on div "Auszüge aus dem Meldebuch der Gemeinde [GEOGRAPHIC_DATA]" at bounding box center [207, 356] width 174 height 13
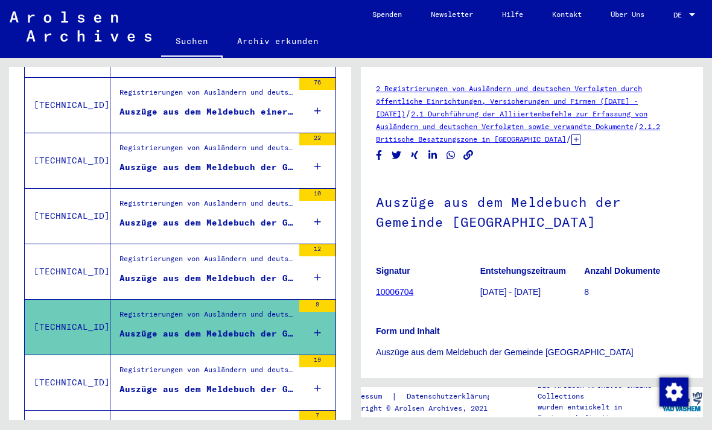
scroll to position [297, 0]
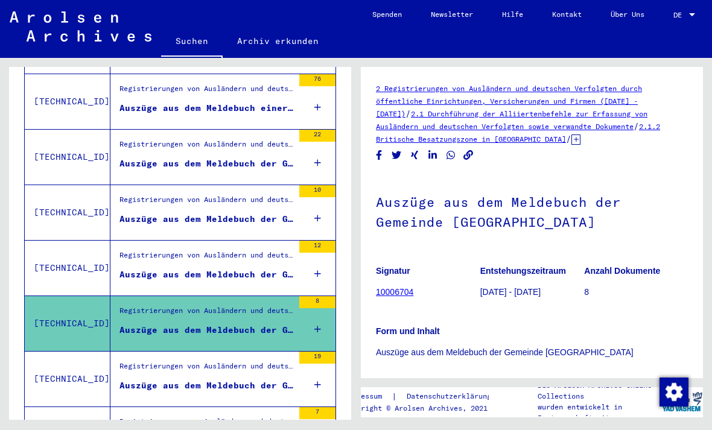
click at [187, 361] on div "Registrierungen von Ausländern und deutschen Verfolgten durch öffentliche Einri…" at bounding box center [207, 369] width 174 height 17
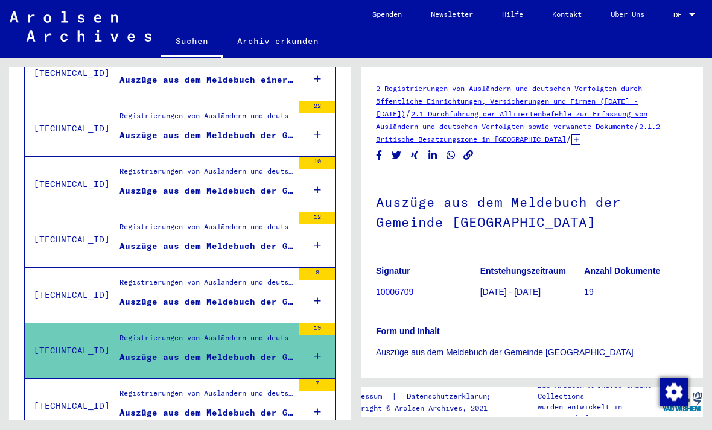
scroll to position [378, 0]
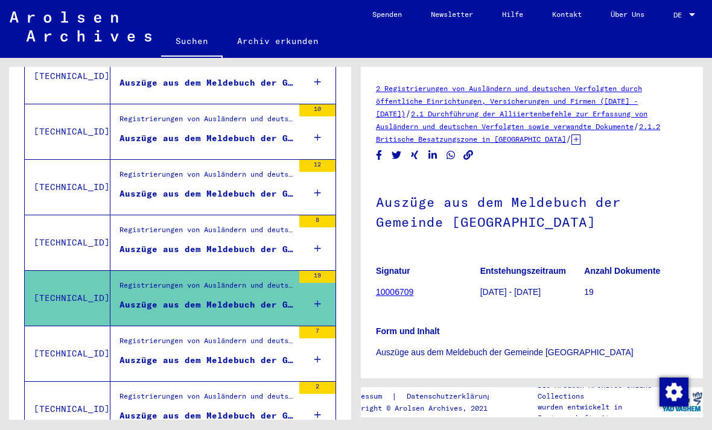
click at [194, 339] on div "Registrierungen von Ausländern und deutschen Verfolgten durch öffentliche Einri…" at bounding box center [207, 344] width 174 height 17
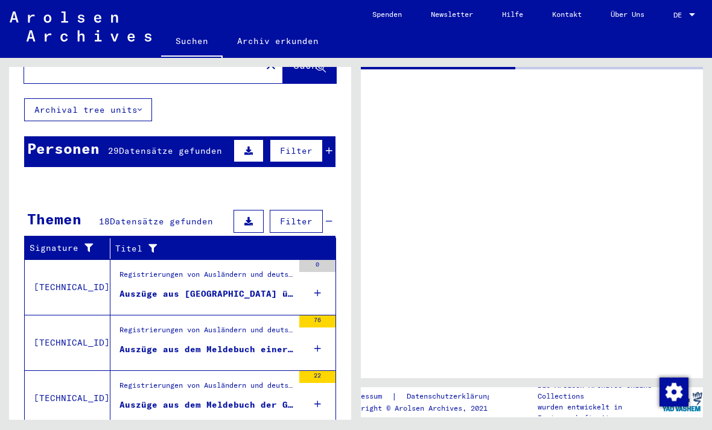
scroll to position [54, 0]
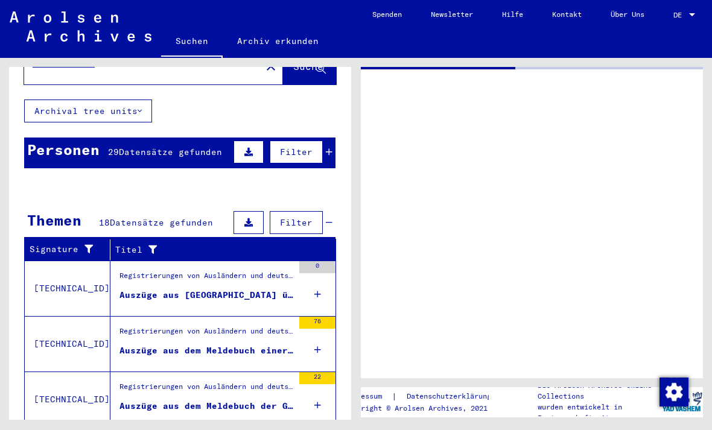
click at [238, 289] on div "Auszüge aus [GEOGRAPHIC_DATA] über Ausländer, die bei [PERSON_NAME] in [GEOGRAP…" at bounding box center [207, 295] width 174 height 13
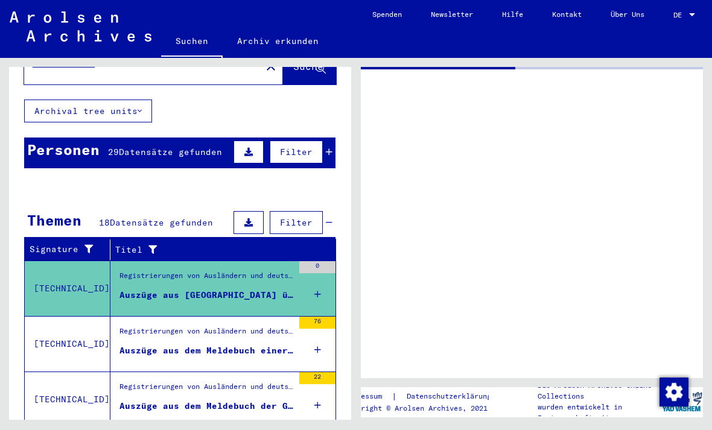
click at [205, 330] on div "Registrierungen von Ausländern und deutschen Verfolgten durch öffentliche Einri…" at bounding box center [207, 334] width 174 height 17
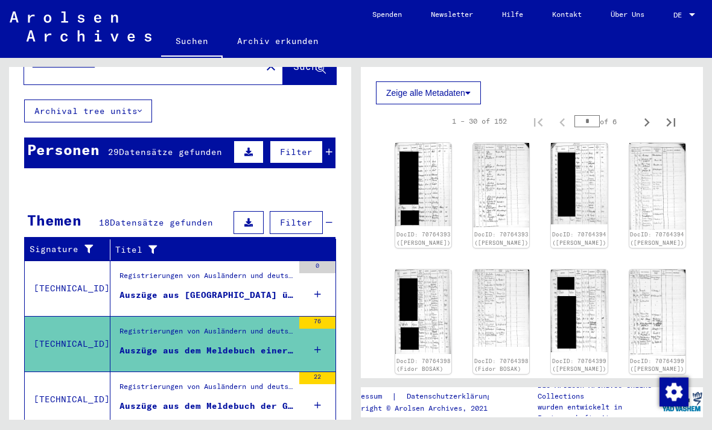
scroll to position [377, 0]
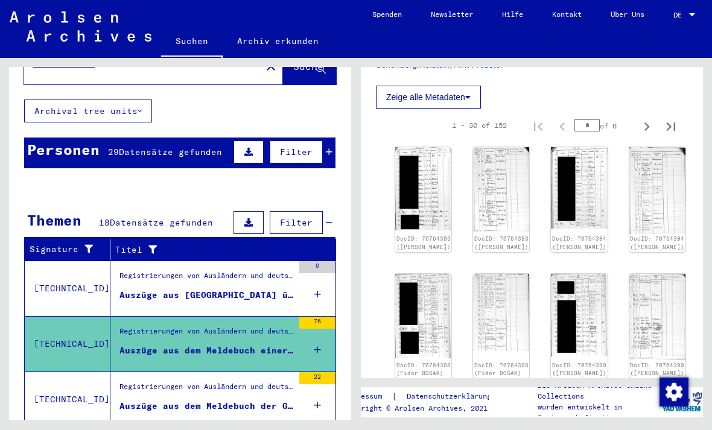
click at [630, 174] on img at bounding box center [658, 190] width 56 height 86
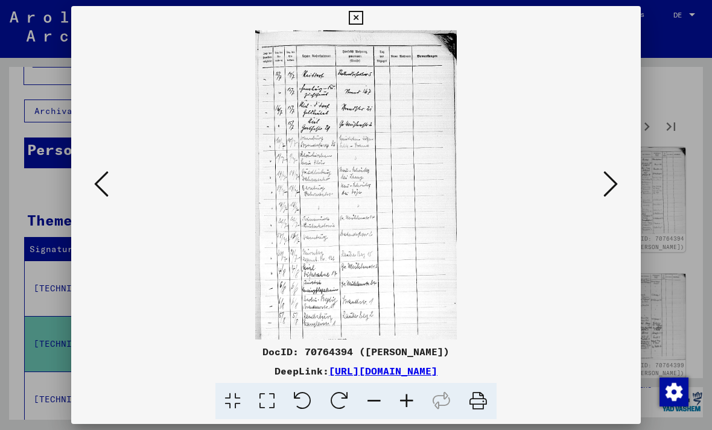
click at [363, 19] on icon at bounding box center [356, 18] width 14 height 14
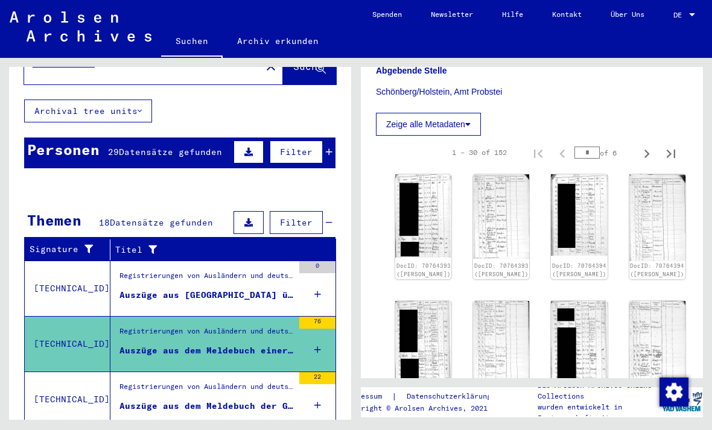
scroll to position [351, 0]
click at [206, 385] on div "Registrierungen von Ausländern und deutschen Verfolgten durch öffentliche Einri…" at bounding box center [207, 390] width 174 height 17
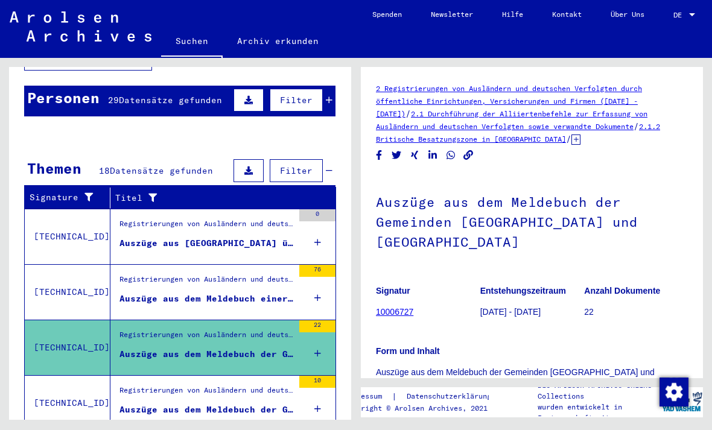
scroll to position [114, 0]
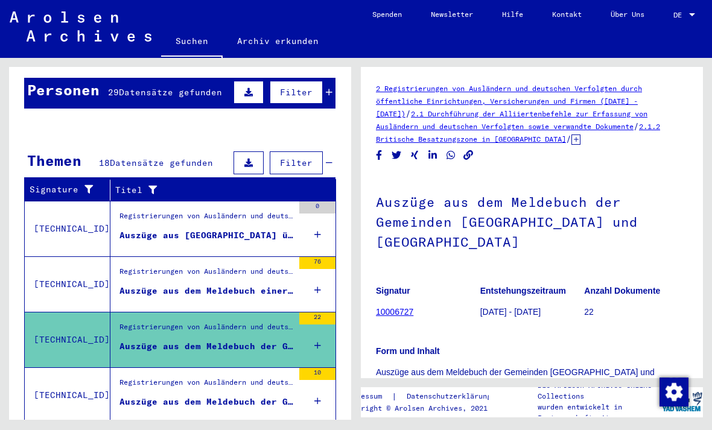
click at [213, 377] on div "Registrierungen von Ausländern und deutschen Verfolgten durch öffentliche Einri…" at bounding box center [207, 385] width 174 height 17
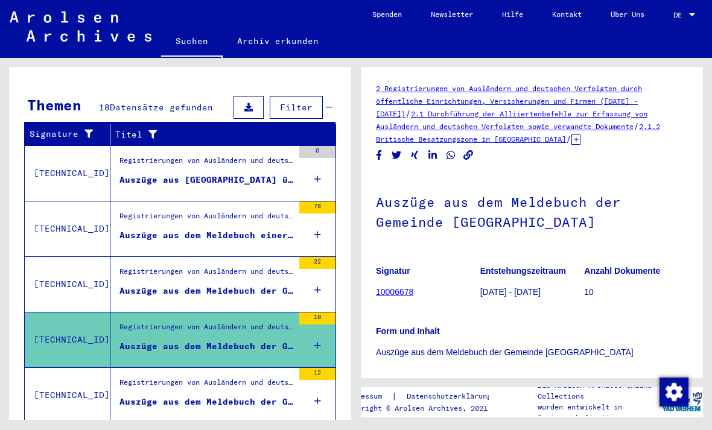
click at [215, 377] on div "Registrierungen von Ausländern und deutschen Verfolgten durch öffentliche Einri…" at bounding box center [207, 385] width 174 height 17
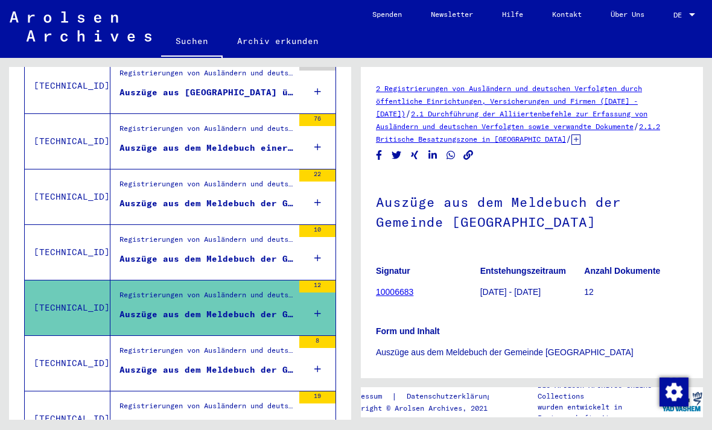
click at [229, 345] on div "Registrierungen von Ausländern und deutschen Verfolgten durch öffentliche Einri…" at bounding box center [207, 353] width 174 height 17
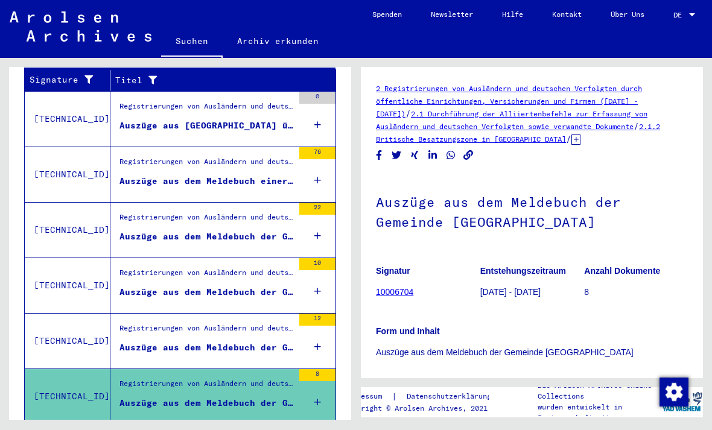
click at [245, 101] on div "Registrierungen von Ausländern und deutschen Verfolgten durch öffentliche Einri…" at bounding box center [207, 109] width 174 height 17
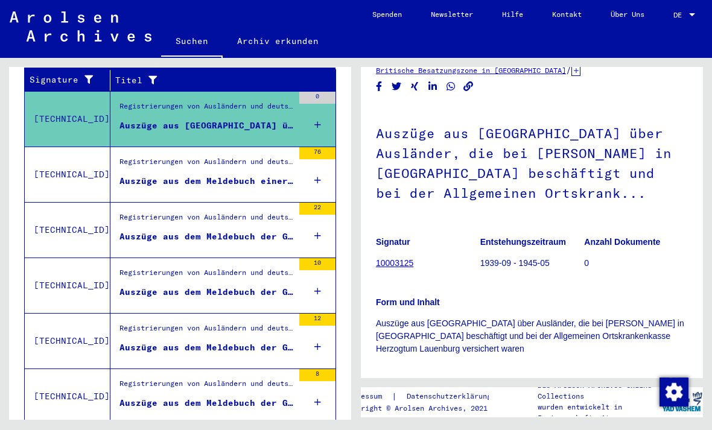
click at [150, 231] on div "Auszüge aus dem Meldebuch der Gemeinden [GEOGRAPHIC_DATA] und [GEOGRAPHIC_DATA]" at bounding box center [207, 237] width 174 height 13
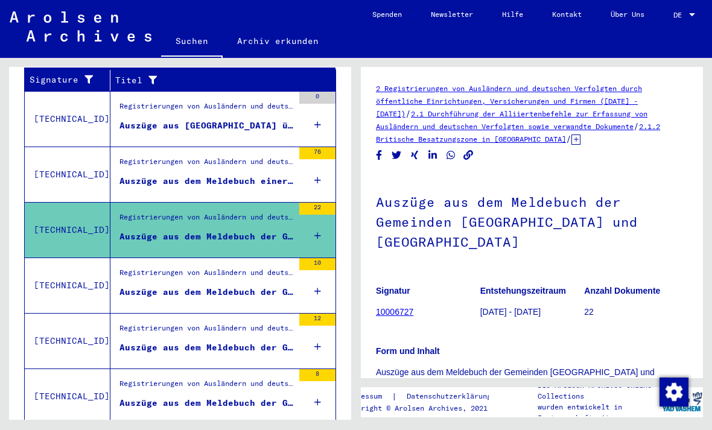
click at [138, 286] on div "Auszüge aus dem Meldebuch der Gemeinde [GEOGRAPHIC_DATA]" at bounding box center [207, 292] width 174 height 13
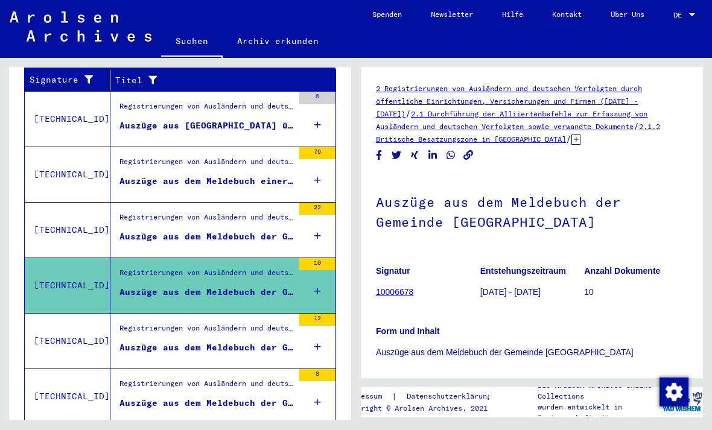
click at [146, 323] on div "Registrierungen von Ausländern und deutschen Verfolgten durch öffentliche Einri…" at bounding box center [207, 331] width 174 height 17
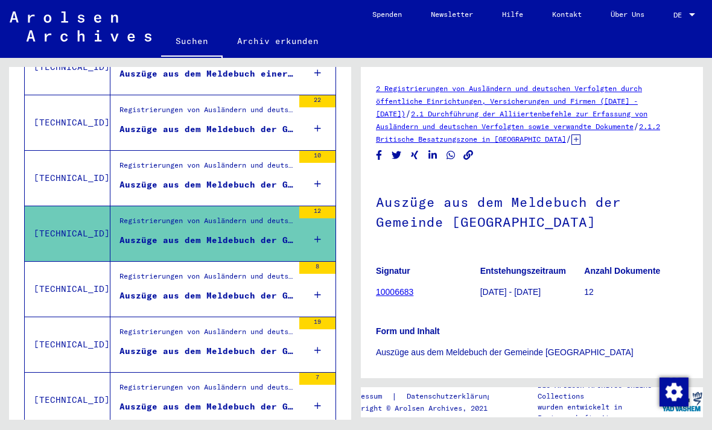
click at [142, 345] on div "Auszüge aus dem Meldebuch der Gemeinde [GEOGRAPHIC_DATA]" at bounding box center [207, 351] width 174 height 13
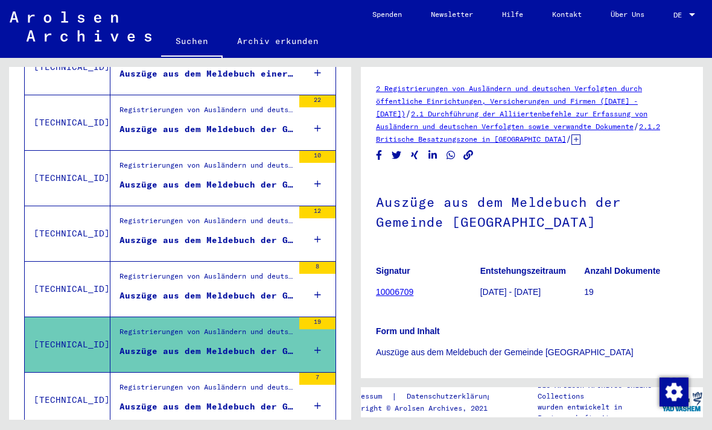
click at [134, 274] on div "Registrierungen von Ausländern und deutschen Verfolgten durch öffentliche Einri…" at bounding box center [207, 279] width 174 height 17
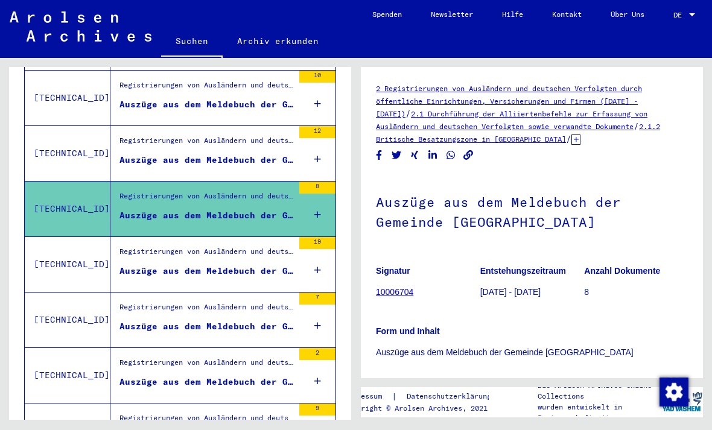
click at [131, 321] on div "Auszüge aus dem Meldebuch der Gemeinde [GEOGRAPHIC_DATA]" at bounding box center [207, 327] width 174 height 13
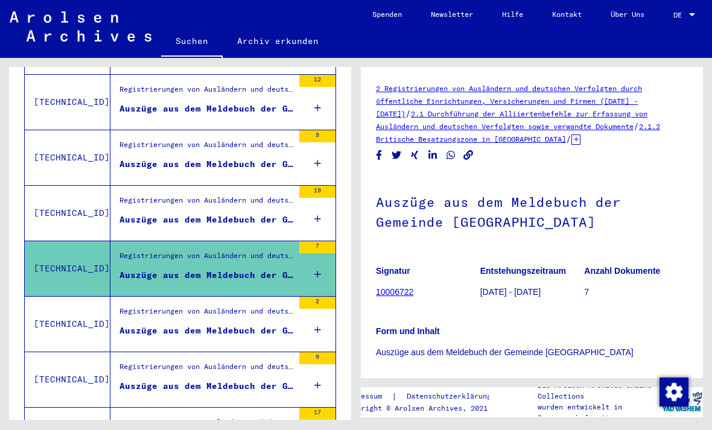
click at [129, 325] on div "Auszüge aus dem Meldebuch der Gemeinde [GEOGRAPHIC_DATA]" at bounding box center [207, 331] width 174 height 13
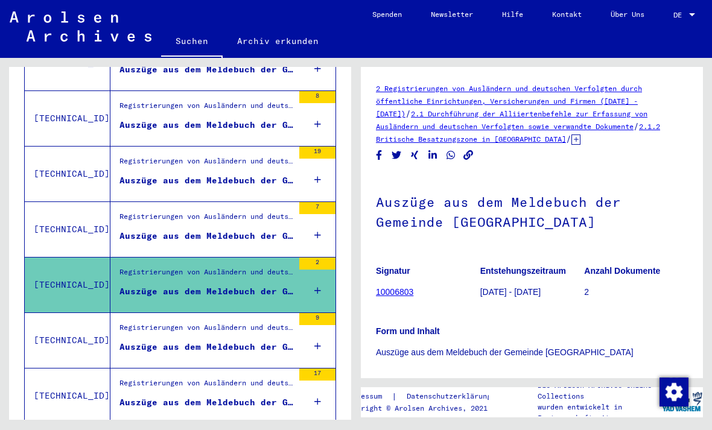
click at [129, 322] on div "Registrierungen von Ausländern und deutschen Verfolgten durch öffentliche Einri…" at bounding box center [207, 330] width 174 height 17
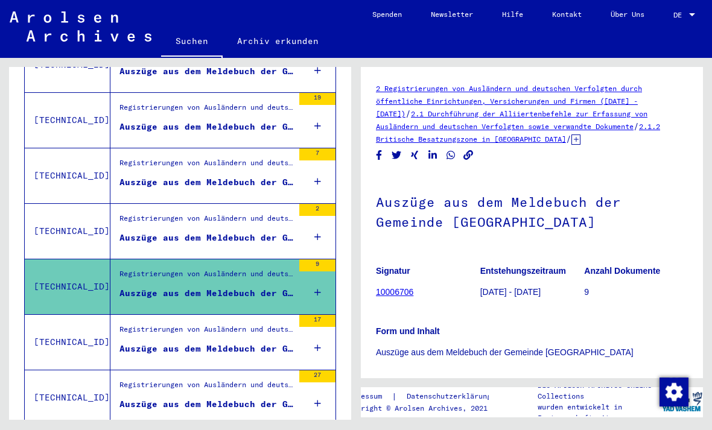
click at [131, 327] on div "Registrierungen von Ausländern und deutschen Verfolgten durch öffentliche Einri…" at bounding box center [207, 332] width 174 height 17
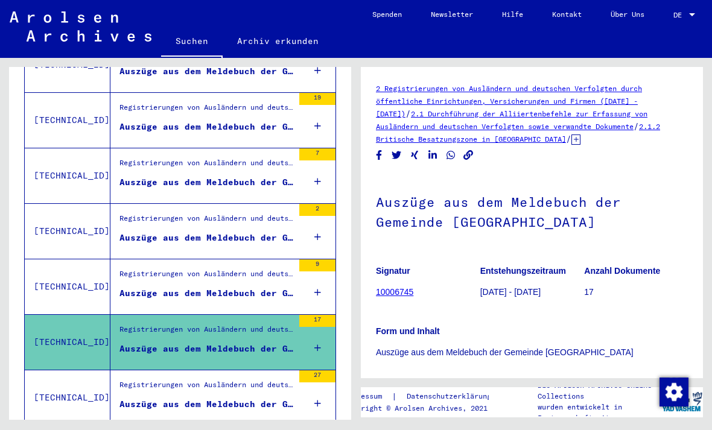
click at [133, 232] on div "Auszüge aus dem Meldebuch der Gemeinde [GEOGRAPHIC_DATA]" at bounding box center [207, 238] width 174 height 13
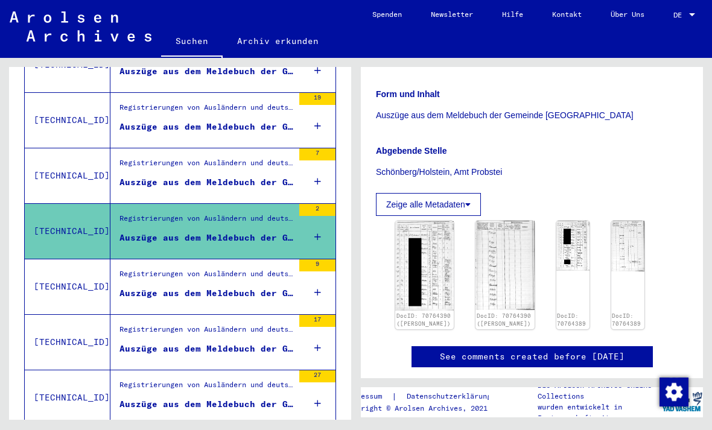
scroll to position [241, 0]
